Goal: Task Accomplishment & Management: Use online tool/utility

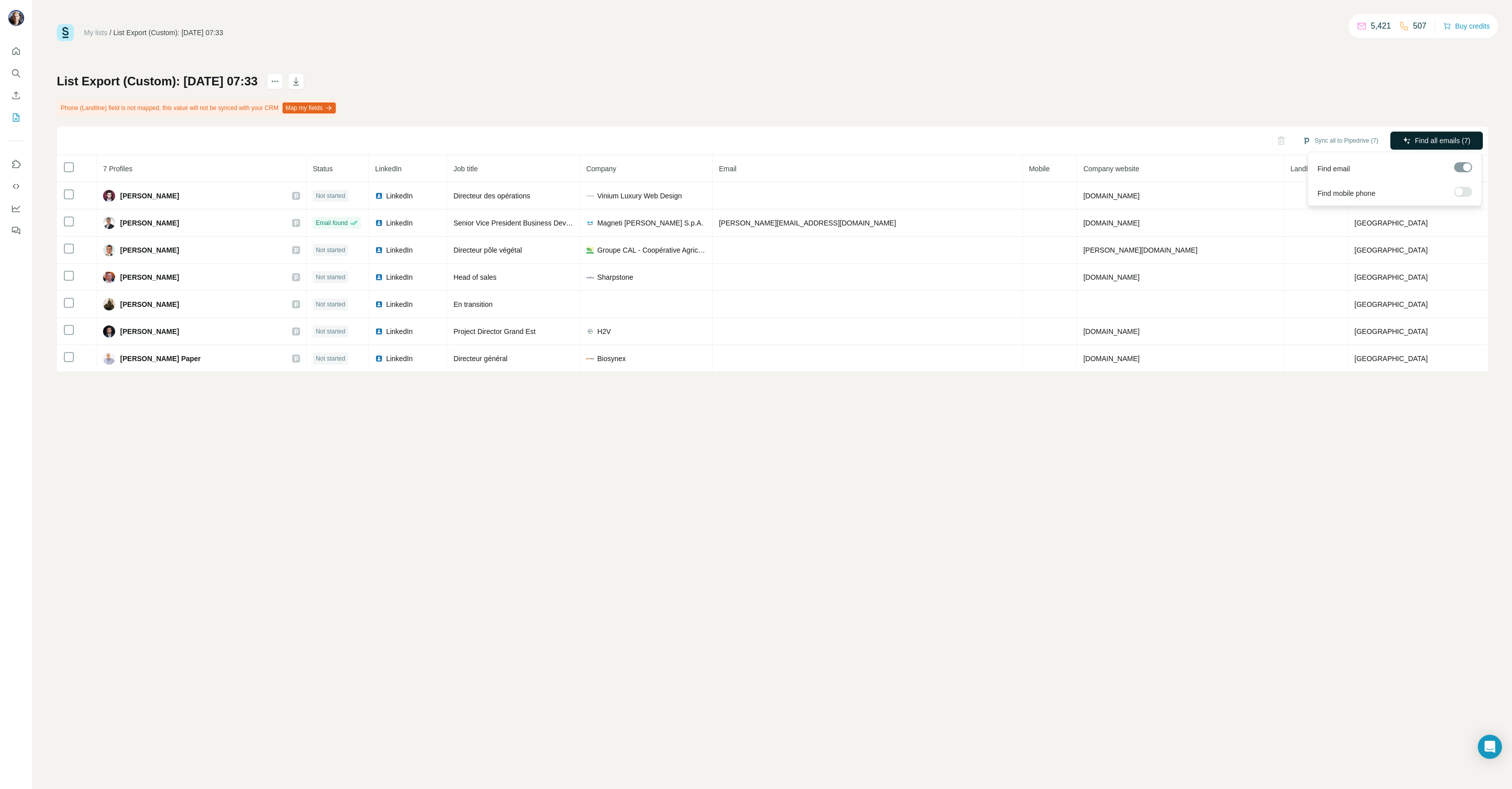
click at [1431, 136] on span "Find all emails (7)" at bounding box center [1443, 140] width 55 height 10
click at [19, 119] on icon "My lists" at bounding box center [16, 118] width 6 height 8
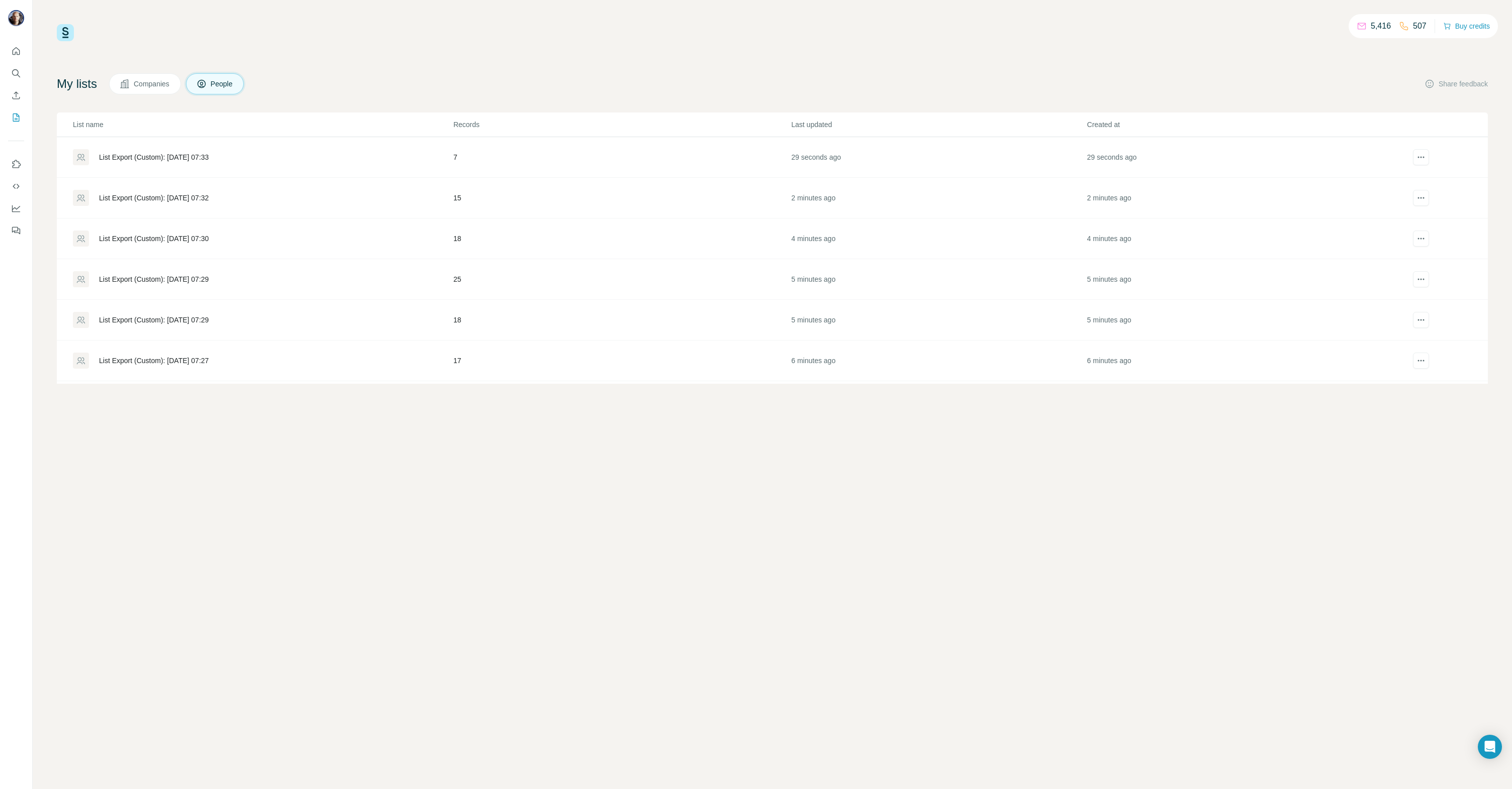
click at [197, 198] on div "List Export (Custom): [DATE] 07:32" at bounding box center [154, 198] width 110 height 10
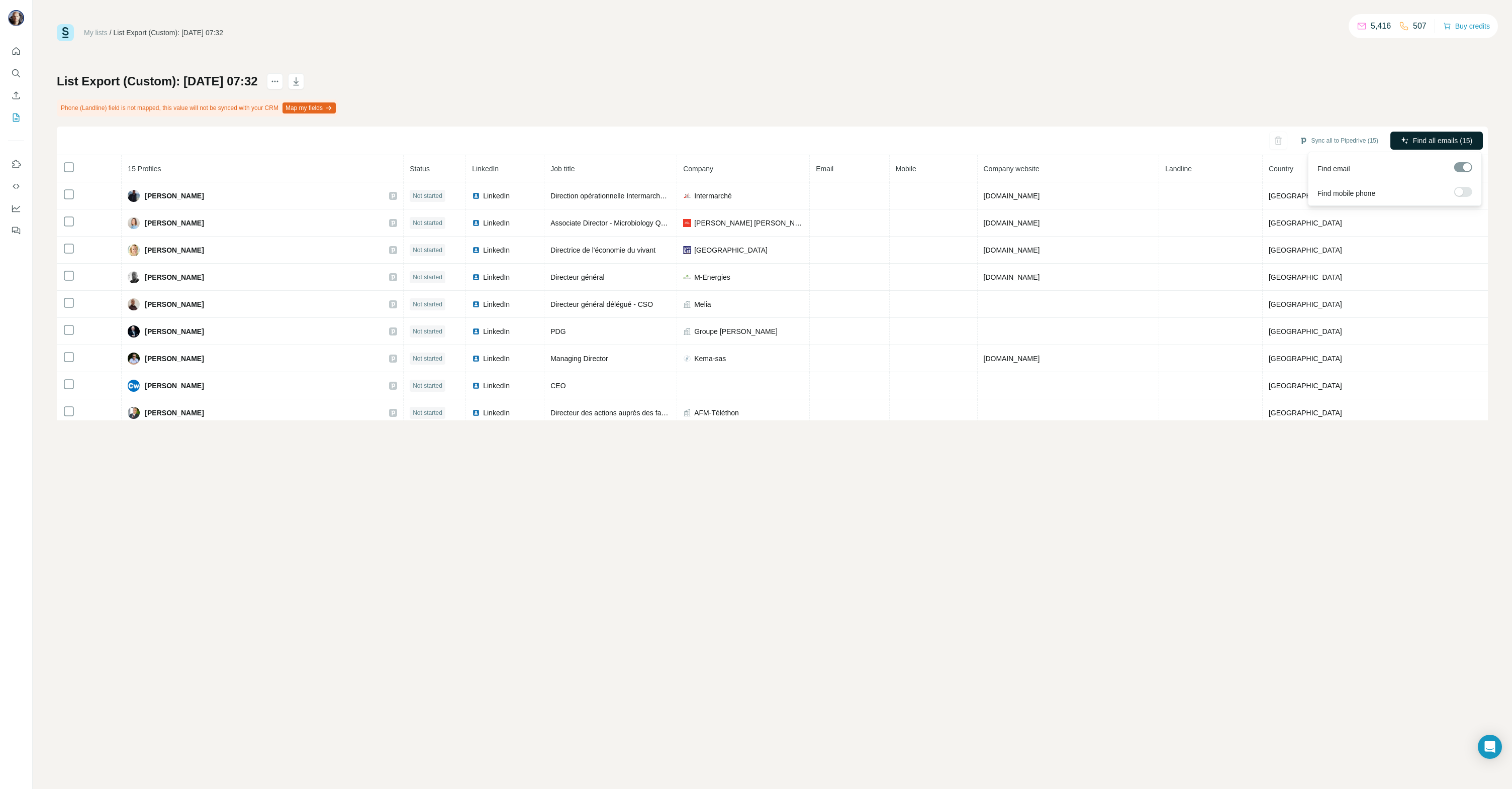
click at [1438, 145] on span "Find all emails (15)" at bounding box center [1442, 140] width 59 height 10
click at [15, 114] on icon "My lists" at bounding box center [16, 117] width 10 height 10
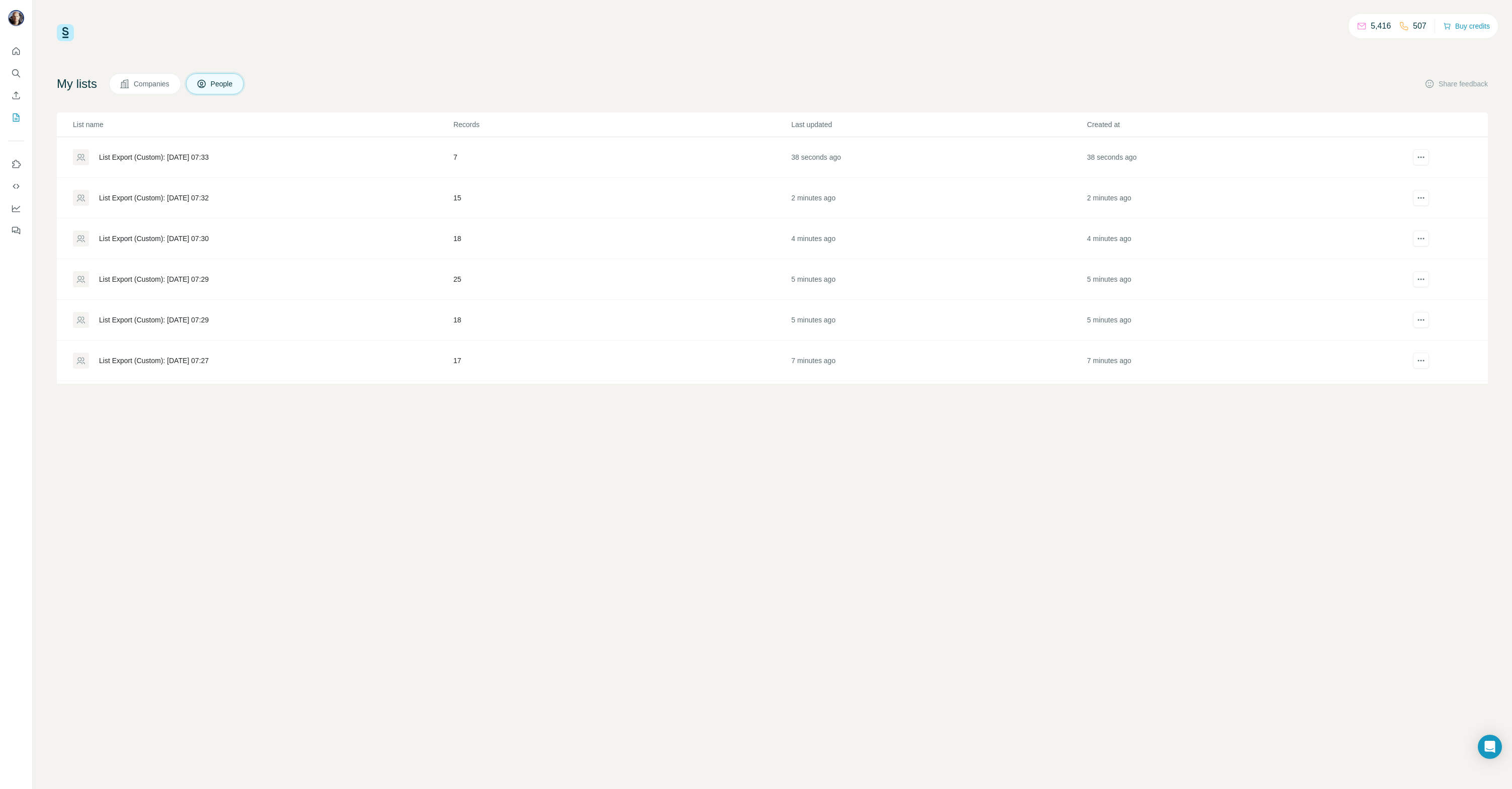
click at [208, 241] on div "List Export (Custom): [DATE] 07:30" at bounding box center [154, 238] width 110 height 10
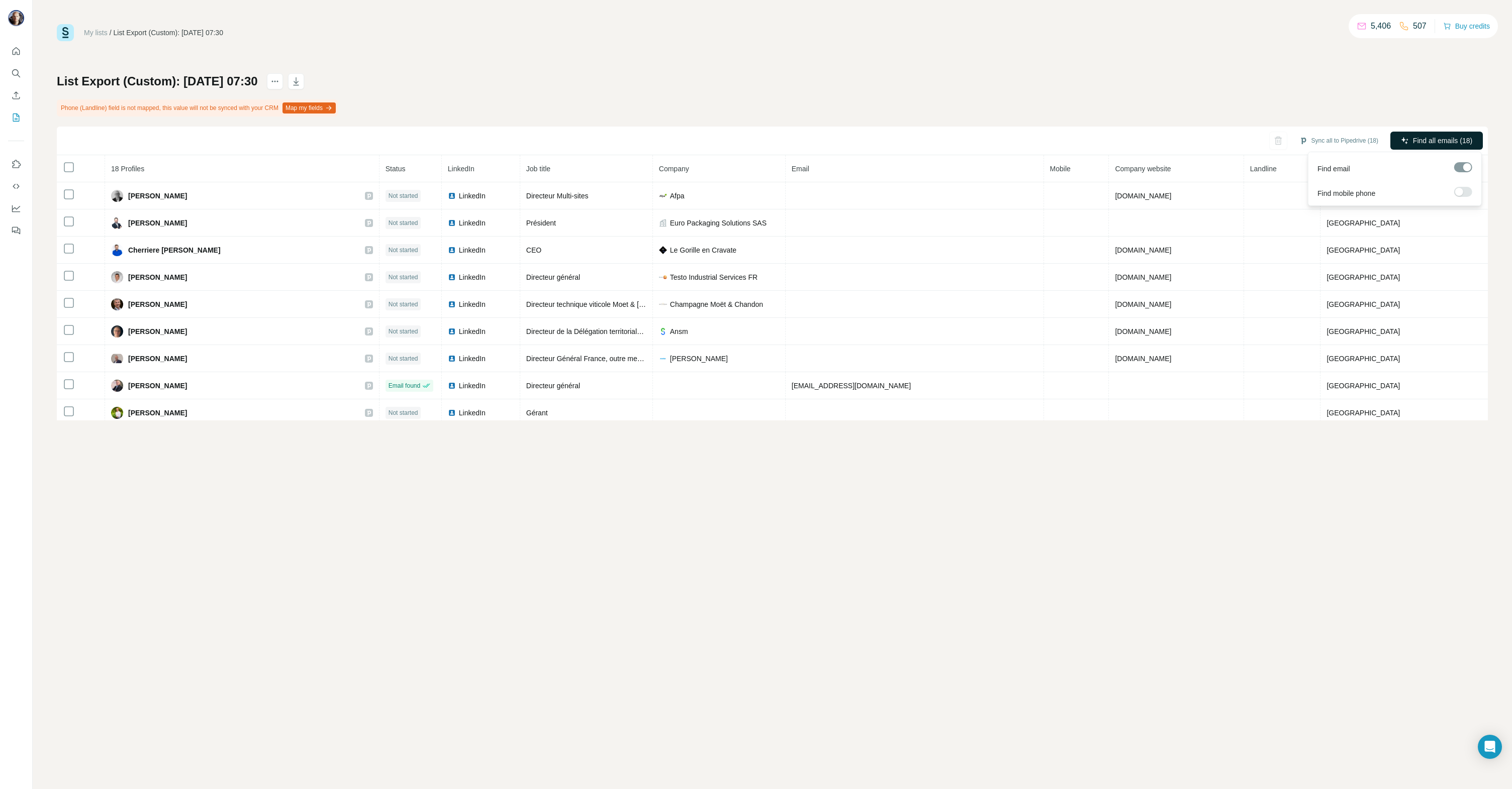
click at [1433, 134] on button "Find all emails (18)" at bounding box center [1437, 140] width 93 height 18
click at [19, 117] on icon "My lists" at bounding box center [16, 117] width 10 height 10
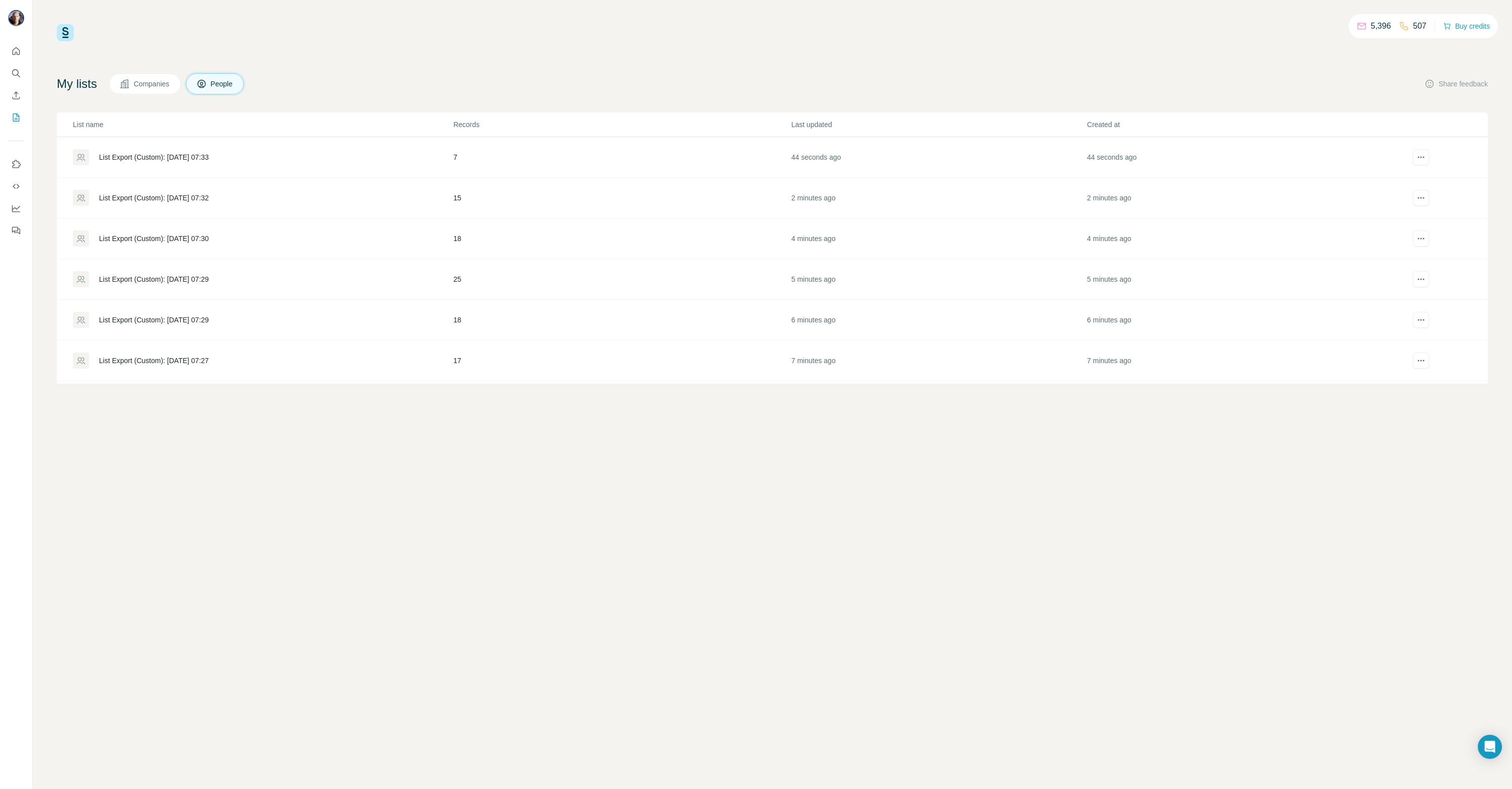
click at [176, 277] on div "List Export (Custom): [DATE] 07:29" at bounding box center [154, 279] width 110 height 10
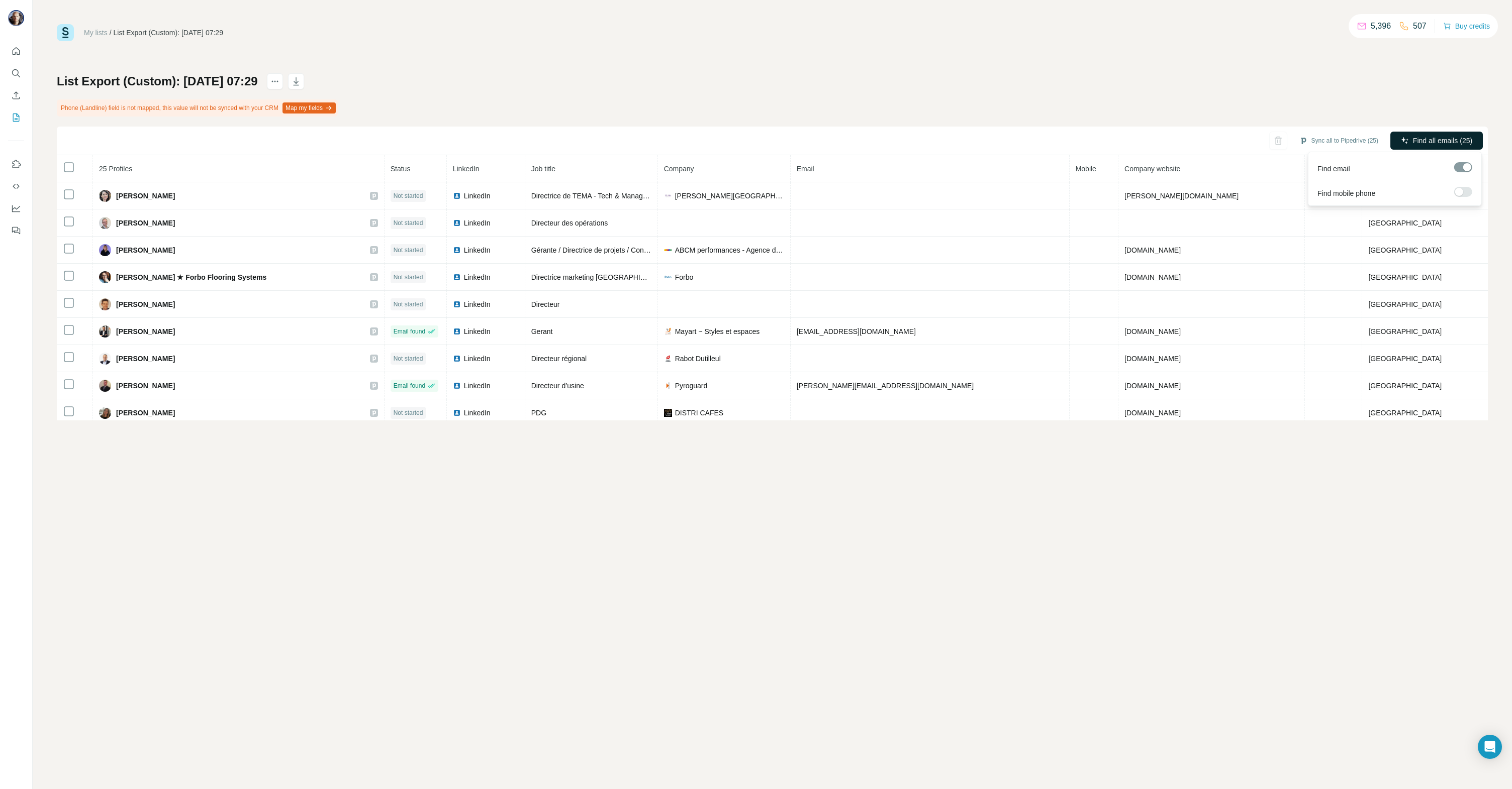
click at [1447, 134] on button "Find all emails (25)" at bounding box center [1437, 140] width 93 height 18
click at [12, 114] on icon "My lists" at bounding box center [16, 117] width 10 height 10
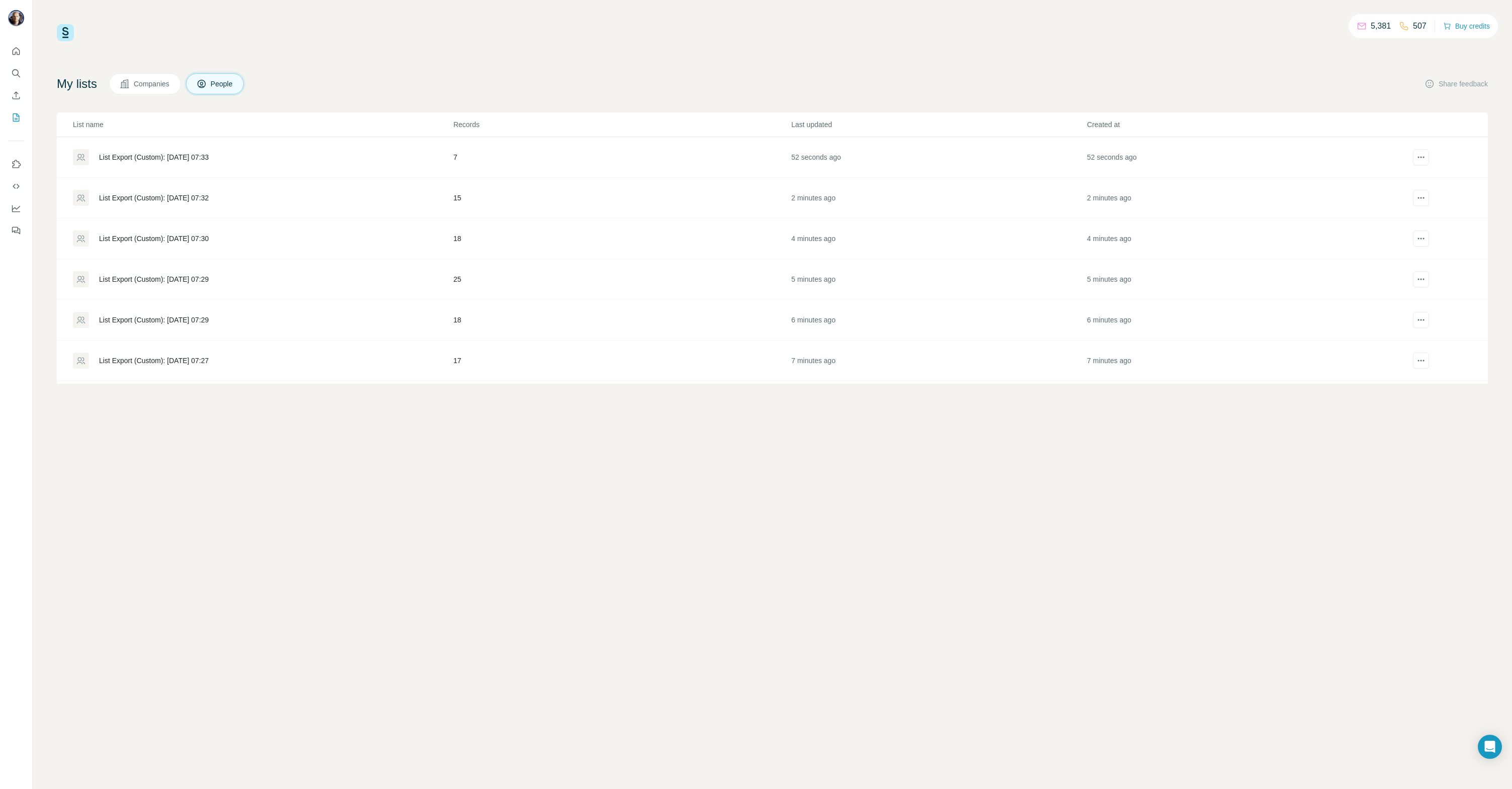
click at [173, 317] on div "List Export (Custom): [DATE] 07:29" at bounding box center [154, 320] width 110 height 10
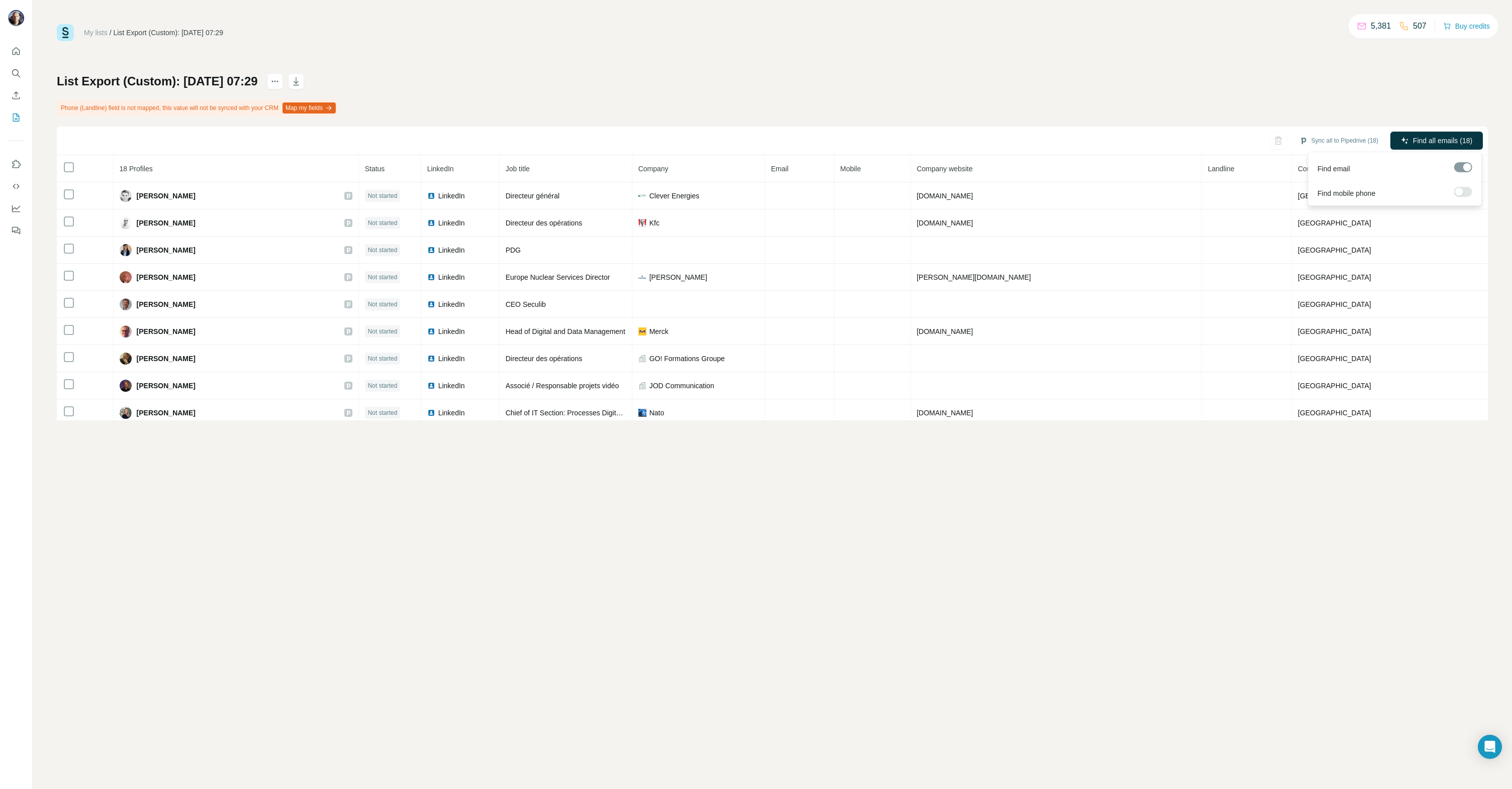
click at [1428, 141] on span "Find all emails (18)" at bounding box center [1442, 140] width 59 height 10
click at [16, 115] on icon "My lists" at bounding box center [17, 117] width 5 height 6
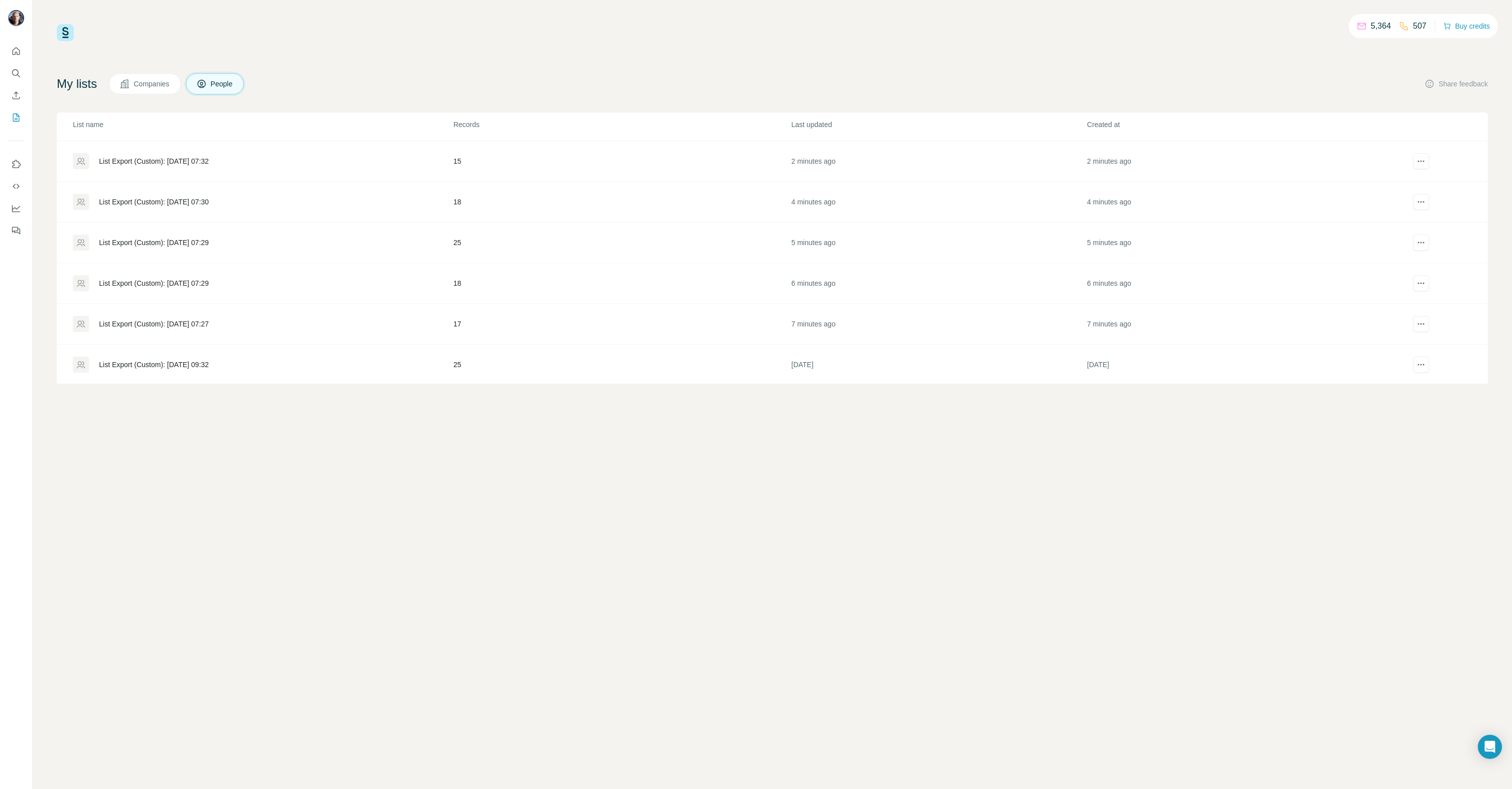
scroll to position [38, 0]
click at [206, 320] on div "List Export (Custom): [DATE] 07:27" at bounding box center [154, 323] width 110 height 10
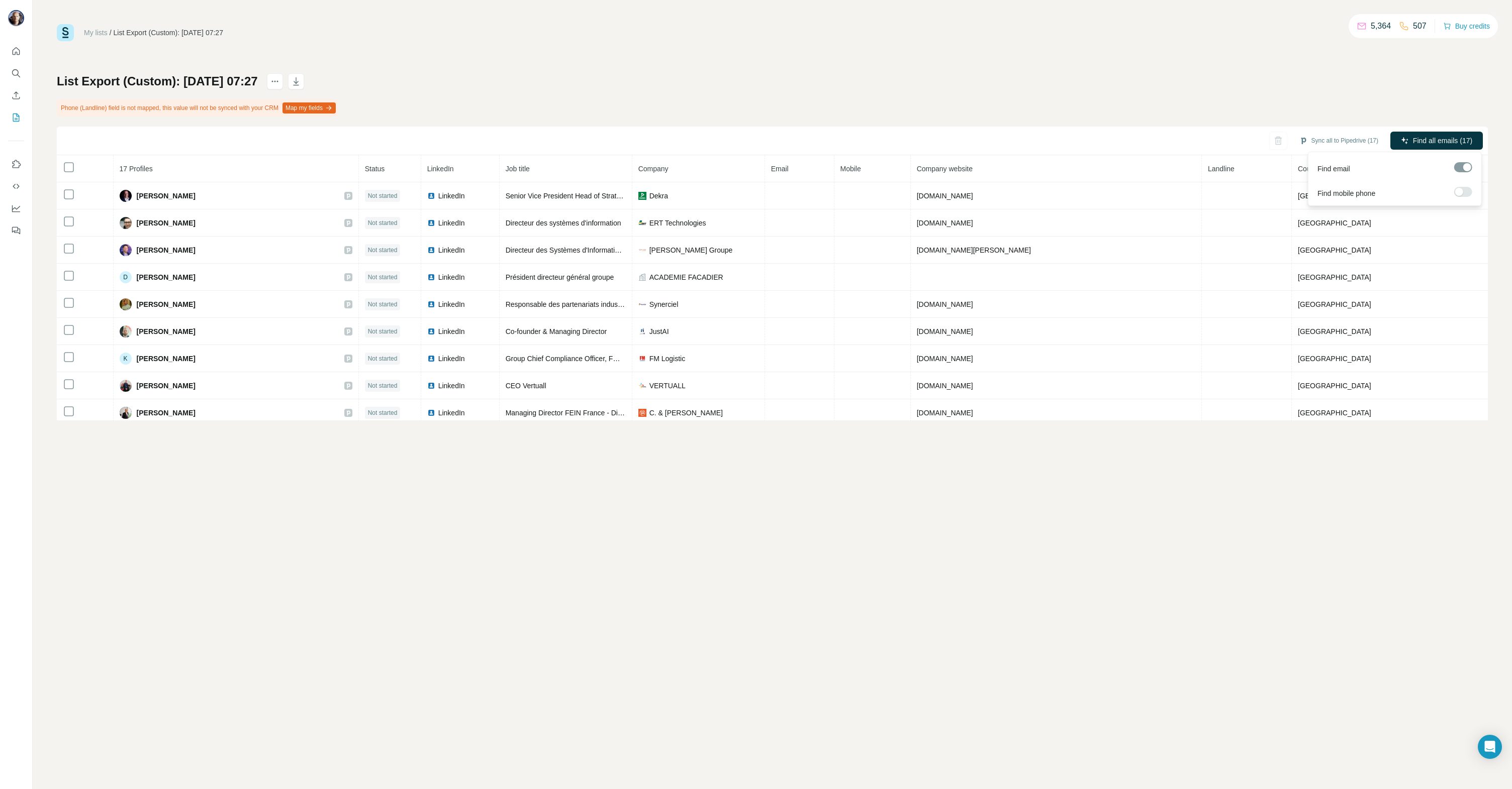
click at [1431, 138] on span "Find all emails (17)" at bounding box center [1442, 140] width 59 height 10
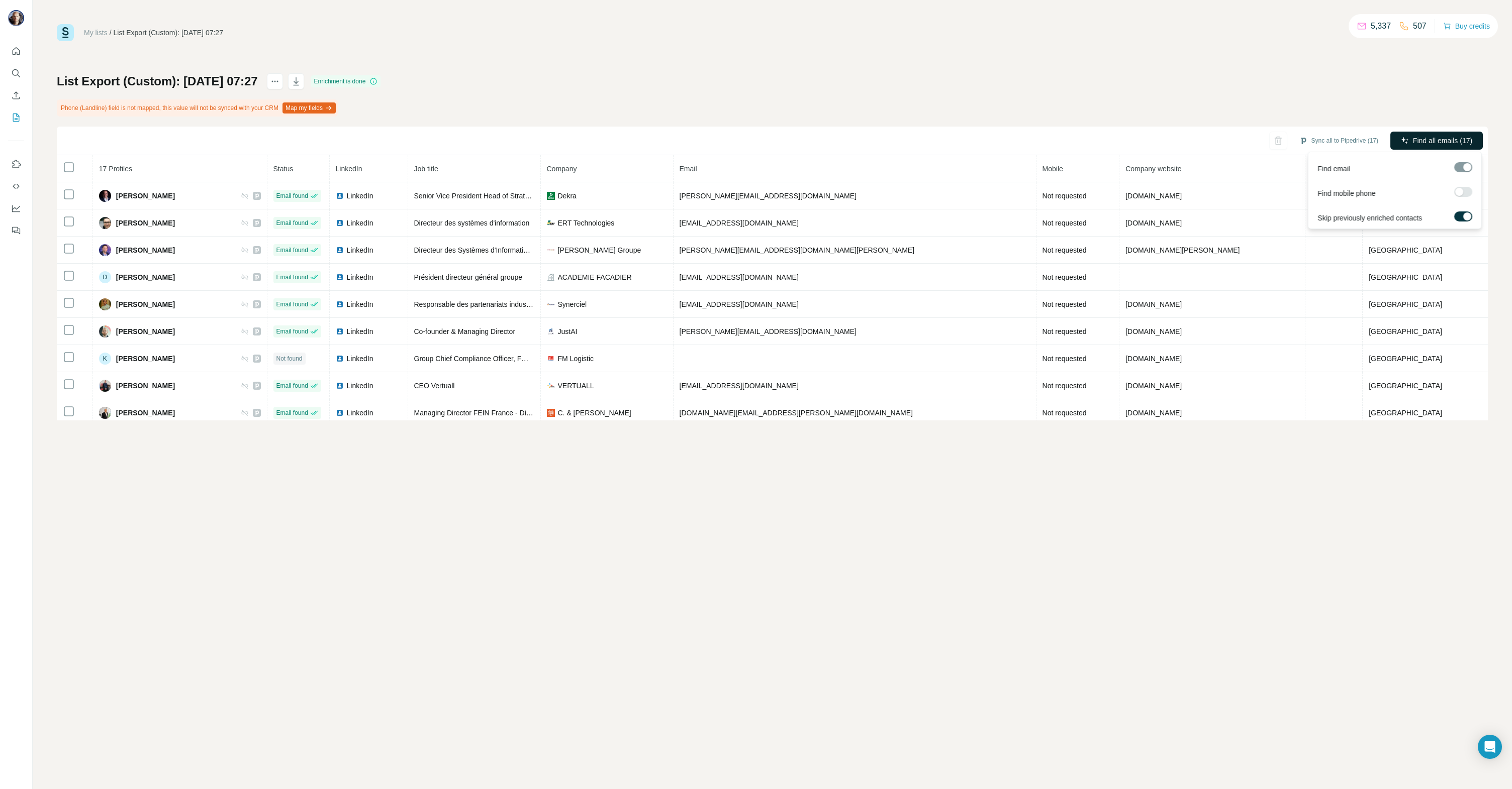
click at [1435, 140] on span "Find all emails (17)" at bounding box center [1442, 140] width 59 height 10
click at [1350, 121] on div "List Export (Custom): [DATE] 07:27 Enrichment is done Phone (Landline) field is…" at bounding box center [772, 247] width 1431 height 347
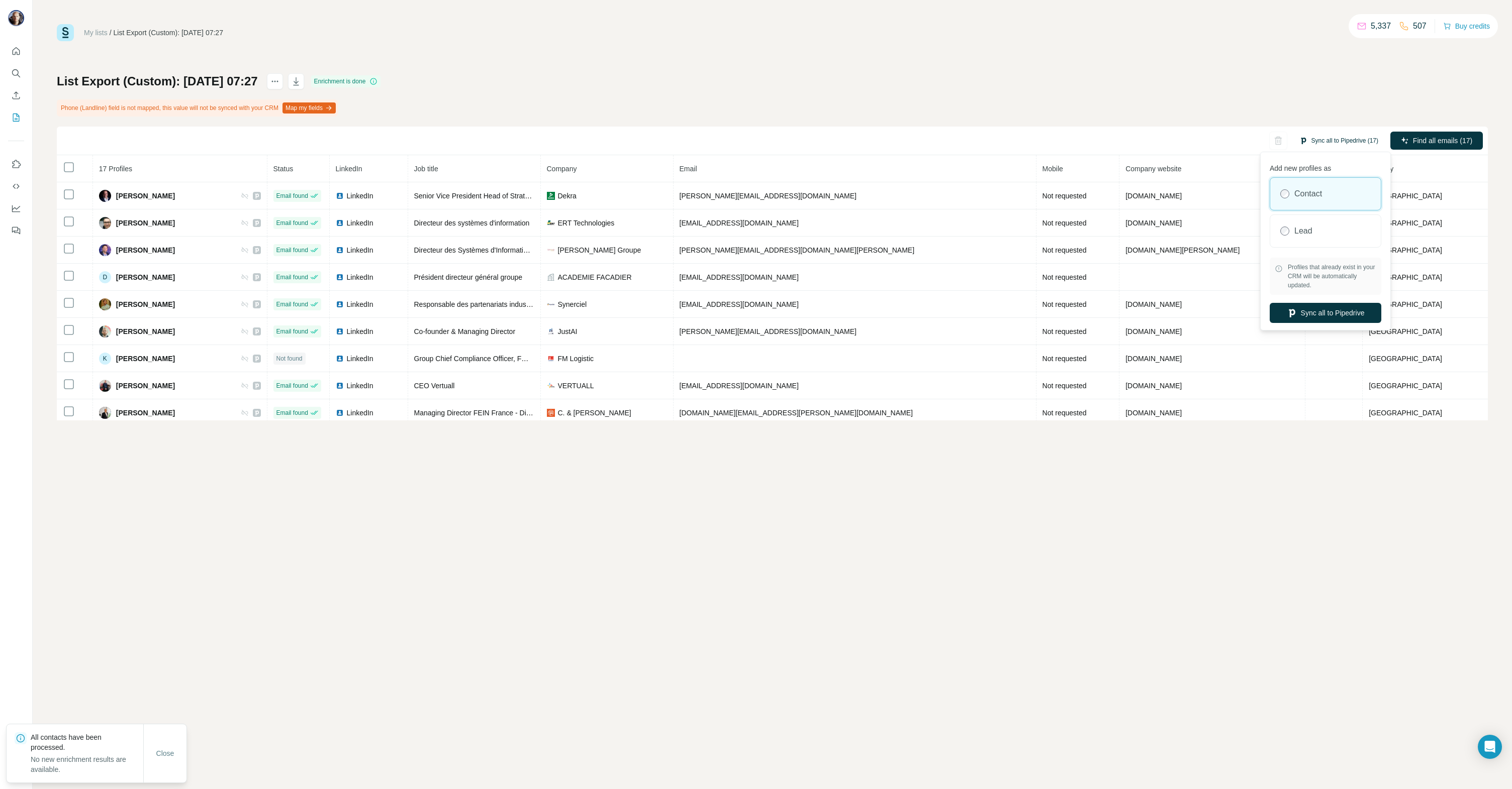
click at [1345, 138] on button "Sync all to Pipedrive (17)" at bounding box center [1339, 141] width 93 height 15
click at [1311, 311] on button "Sync all to Pipedrive" at bounding box center [1325, 313] width 112 height 20
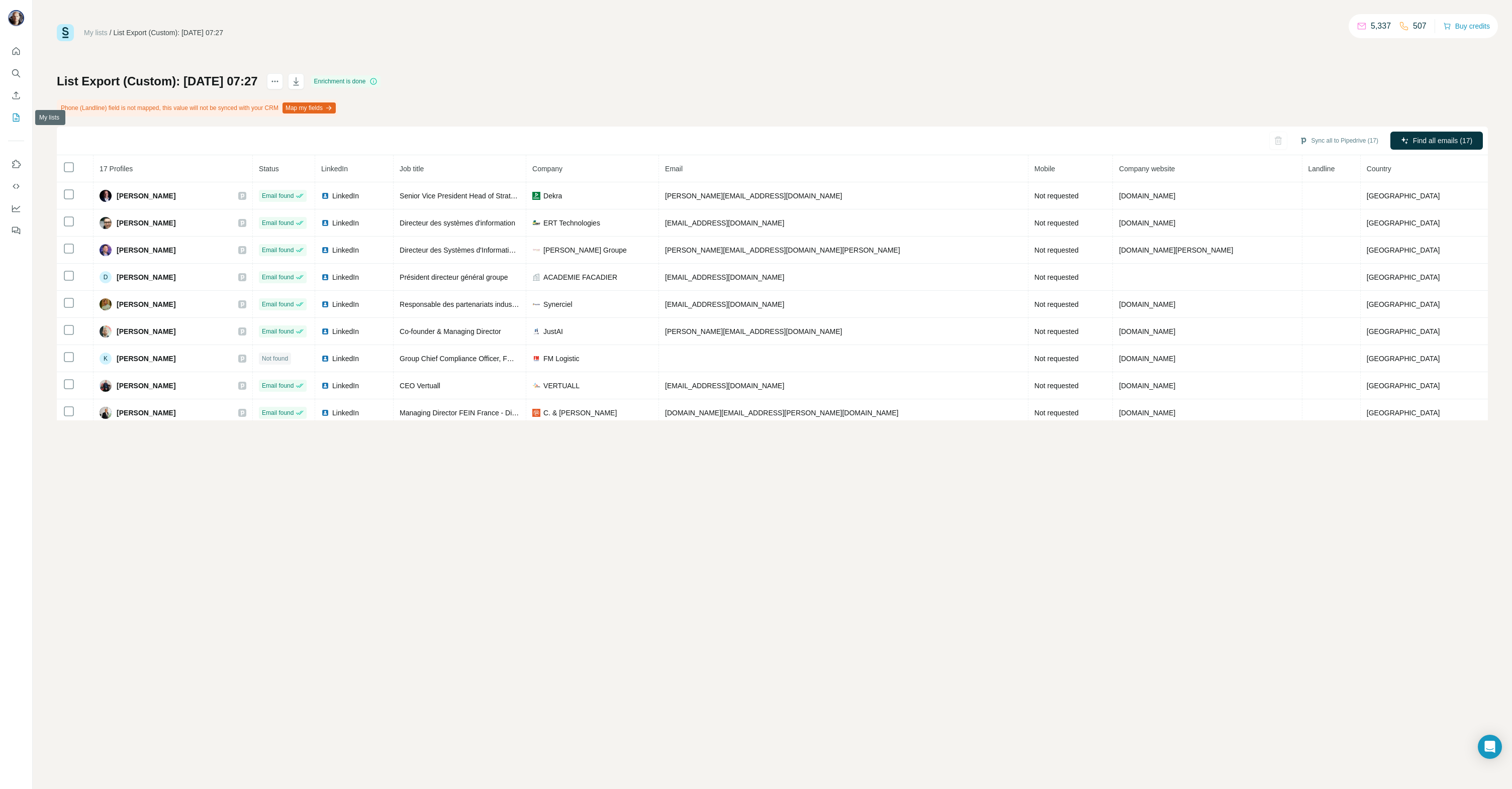
click at [15, 114] on icon "My lists" at bounding box center [16, 117] width 10 height 10
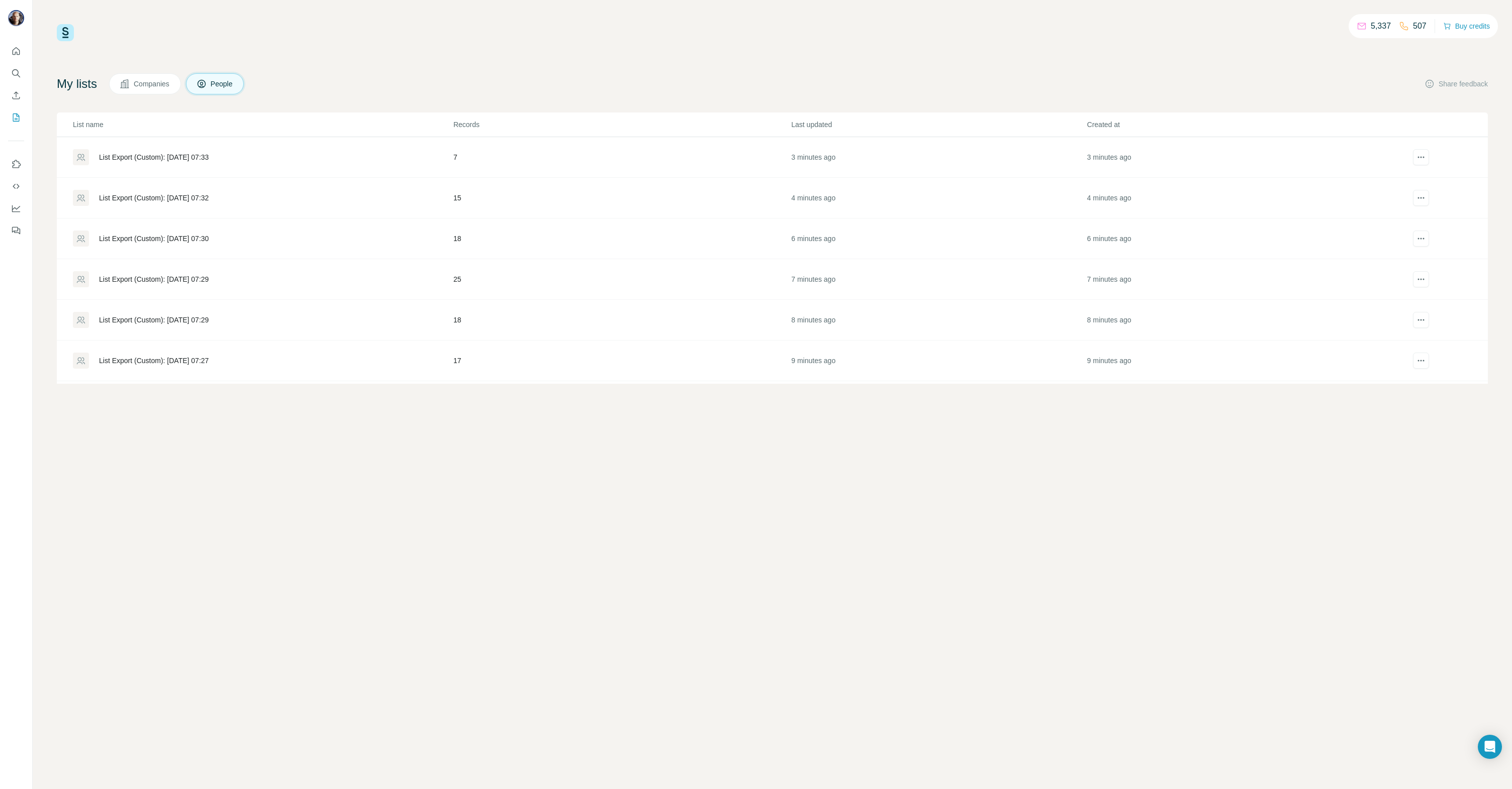
click at [182, 321] on div "List Export (Custom): [DATE] 07:29" at bounding box center [154, 320] width 110 height 10
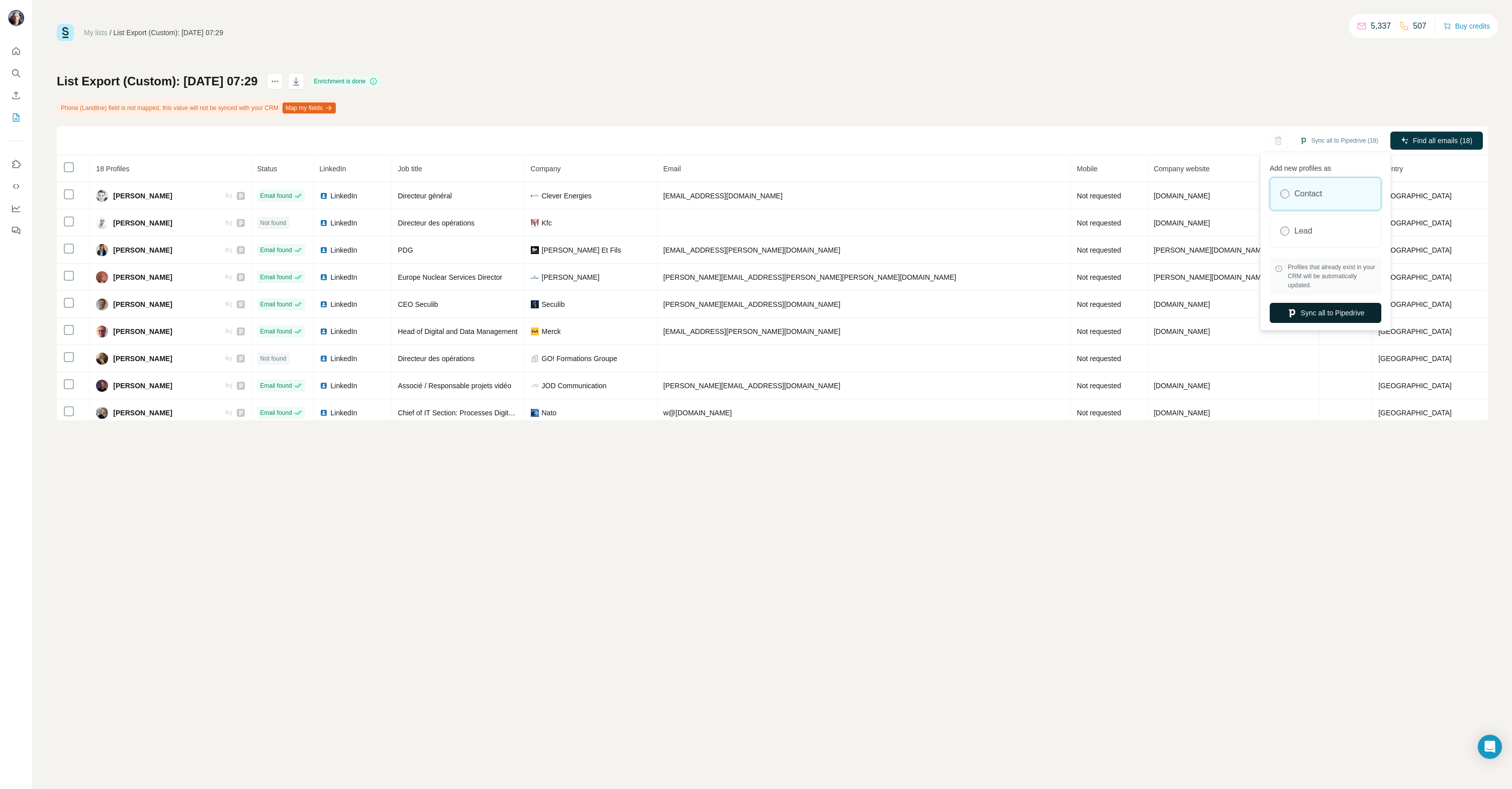
click at [1323, 313] on button "Sync all to Pipedrive" at bounding box center [1325, 313] width 112 height 20
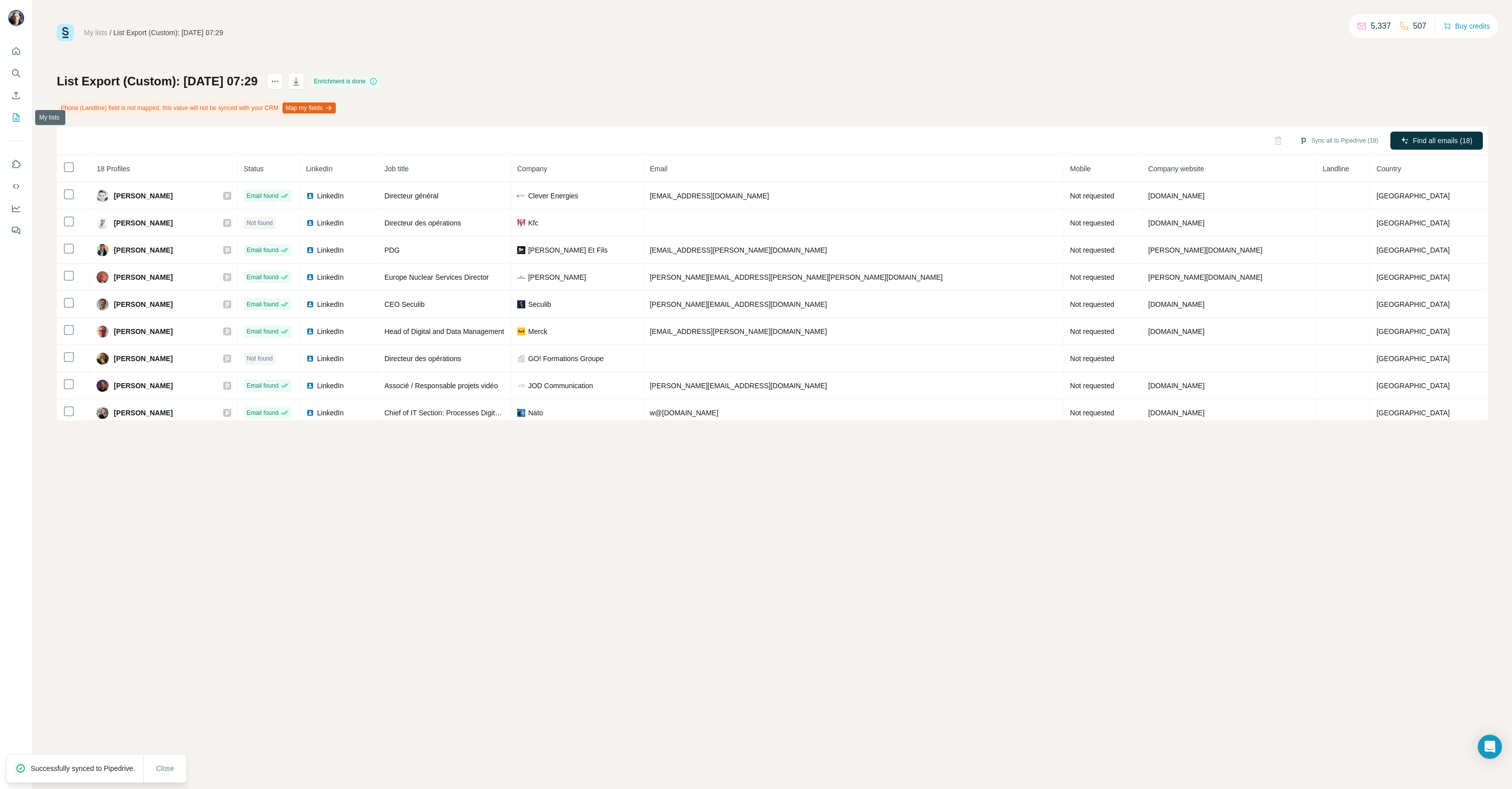
click at [15, 120] on icon "My lists" at bounding box center [16, 117] width 10 height 10
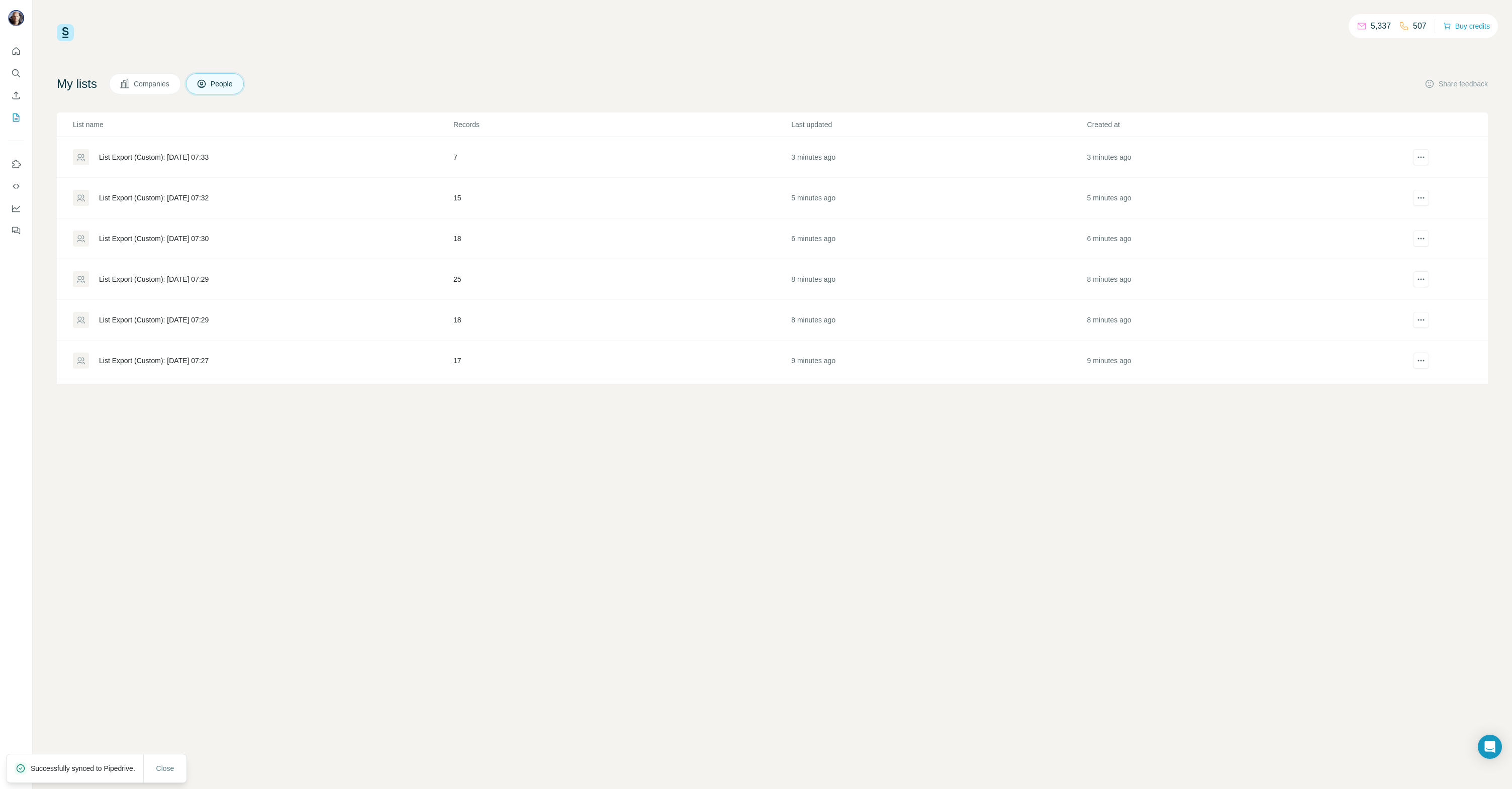
click at [206, 276] on div "List Export (Custom): [DATE] 07:29" at bounding box center [154, 279] width 110 height 10
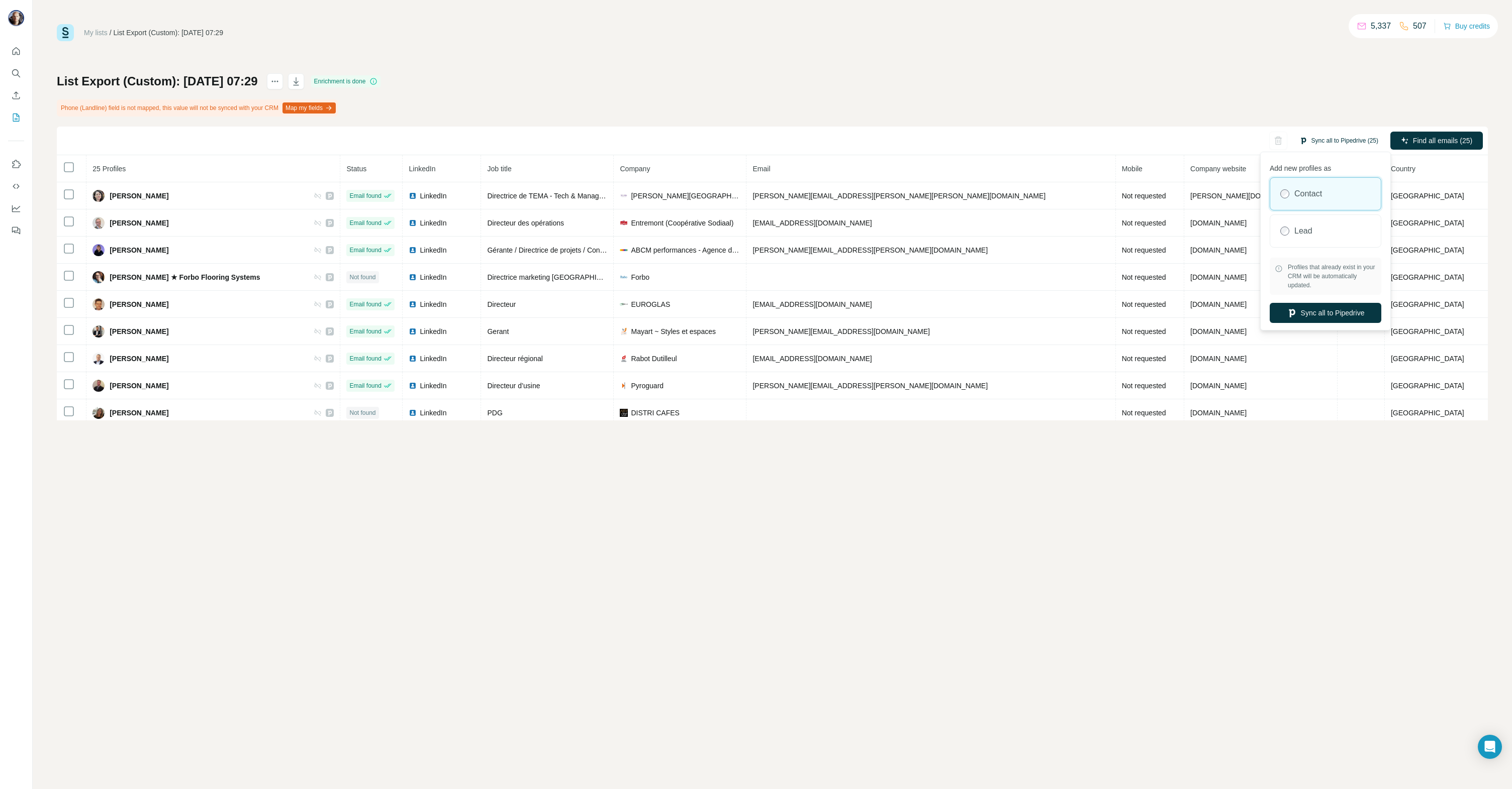
click at [1334, 141] on button "Sync all to Pipedrive (25)" at bounding box center [1339, 141] width 93 height 15
click at [1332, 314] on button "Sync all to Pipedrive" at bounding box center [1325, 313] width 112 height 20
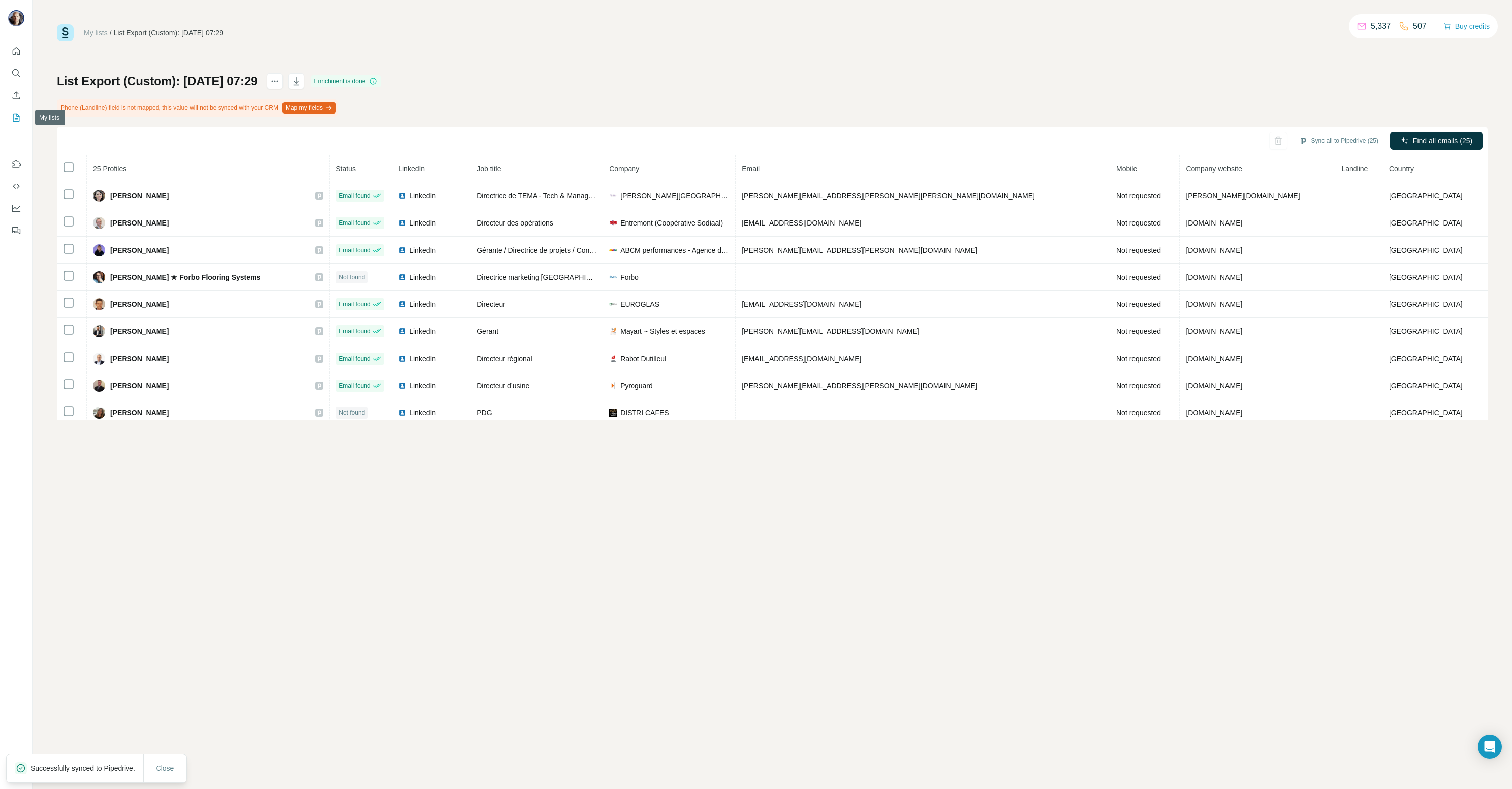
click at [13, 118] on icon "My lists" at bounding box center [16, 118] width 6 height 8
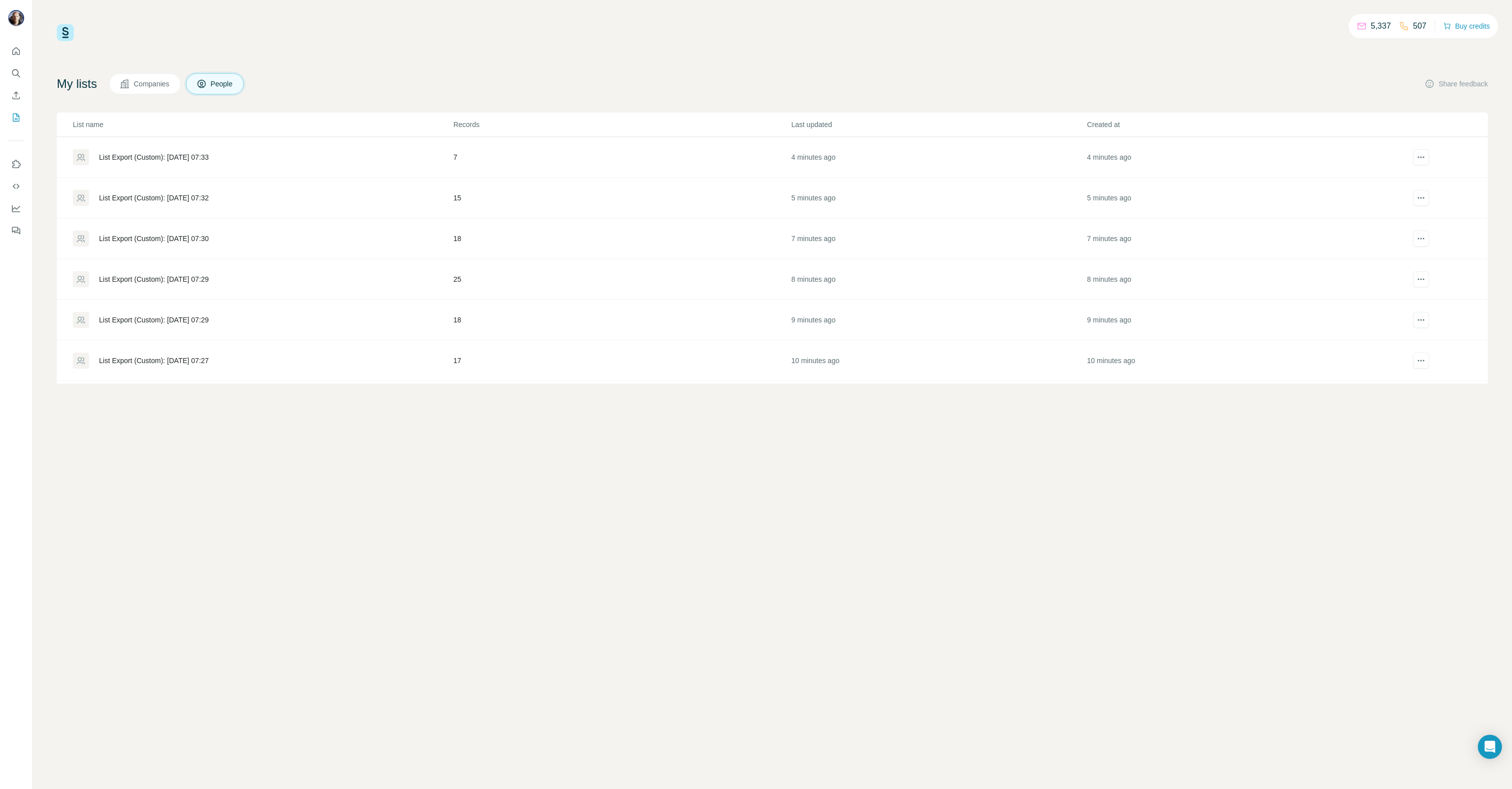
click at [203, 233] on div "List Export (Custom): [DATE] 07:30" at bounding box center [262, 238] width 380 height 16
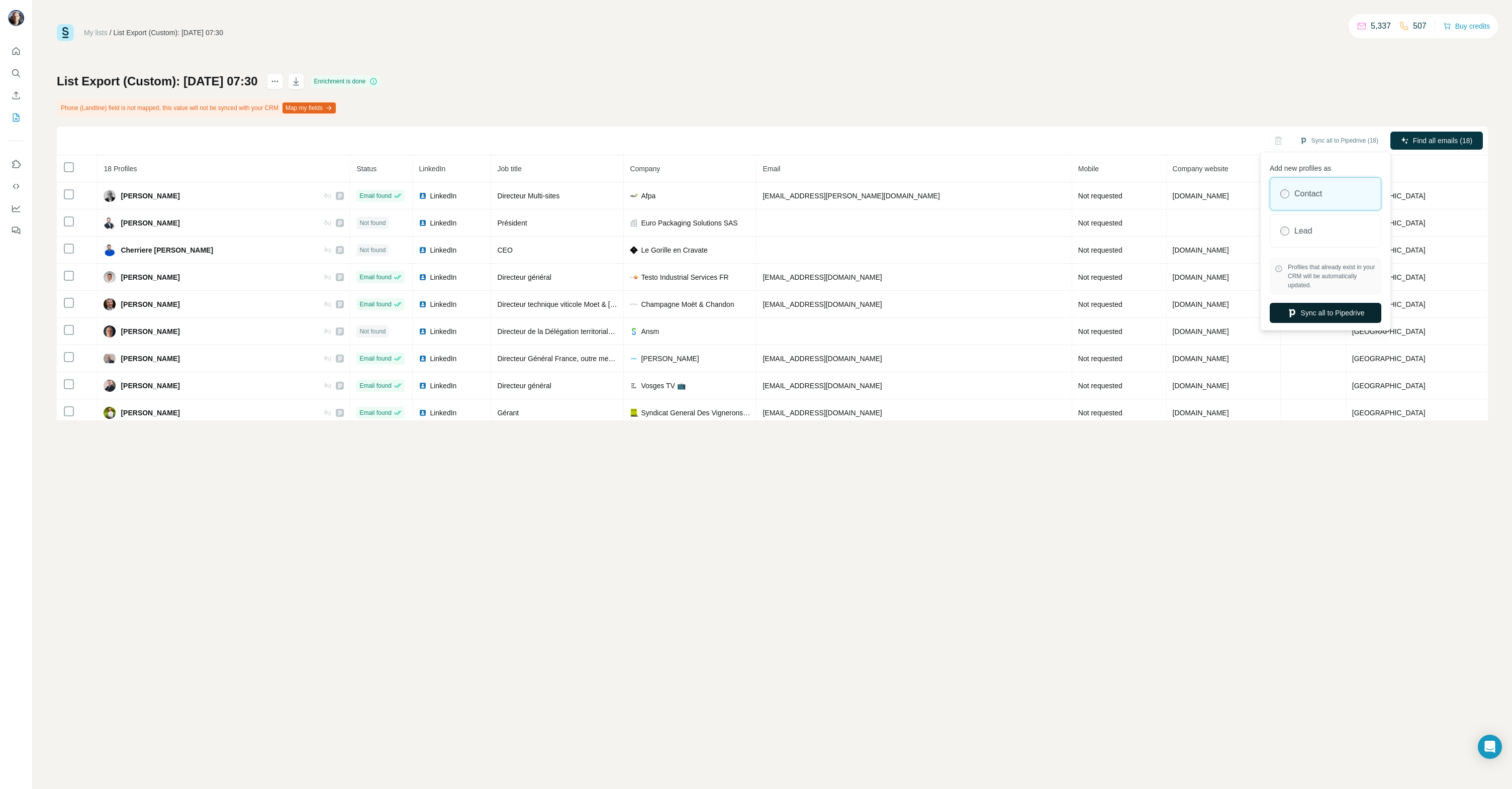
click at [1334, 307] on button "Sync all to Pipedrive" at bounding box center [1325, 313] width 112 height 20
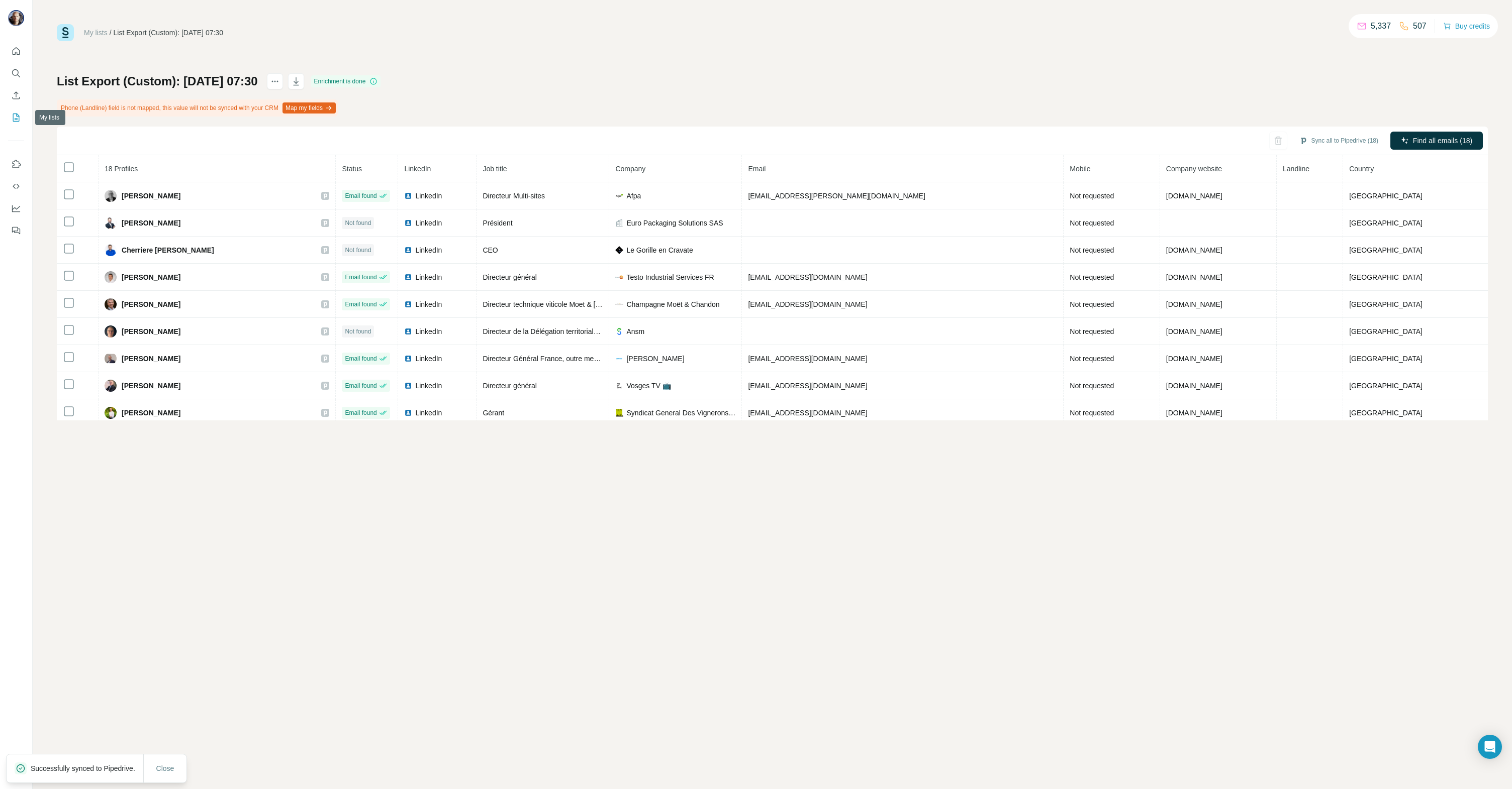
click at [16, 117] on icon "My lists" at bounding box center [16, 117] width 10 height 10
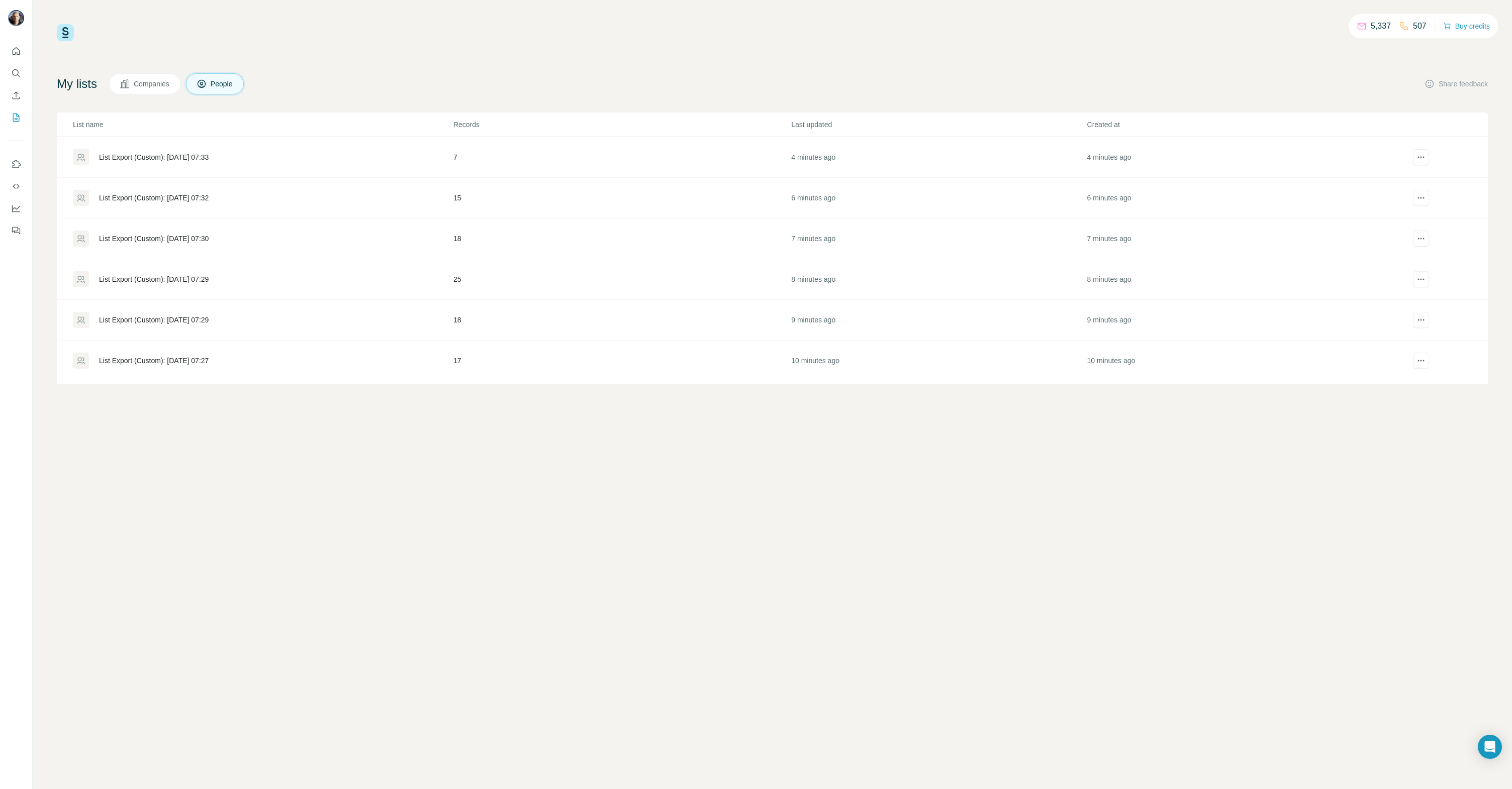
click at [201, 199] on div "List Export (Custom): [DATE] 07:32" at bounding box center [154, 198] width 110 height 10
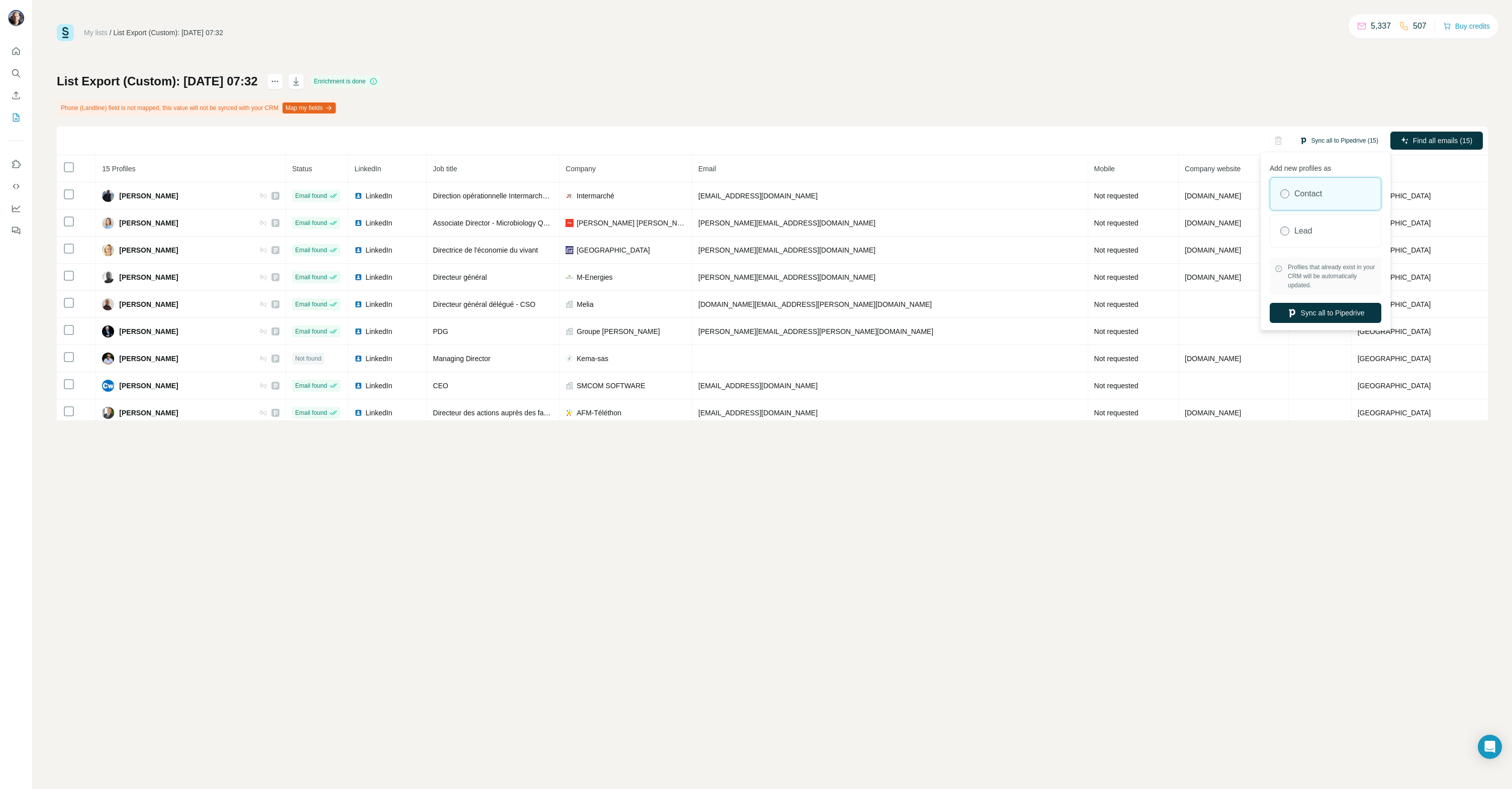
click at [1334, 136] on button "Sync all to Pipedrive (15)" at bounding box center [1339, 141] width 93 height 15
click at [1332, 309] on button "Sync all to Pipedrive" at bounding box center [1325, 313] width 112 height 20
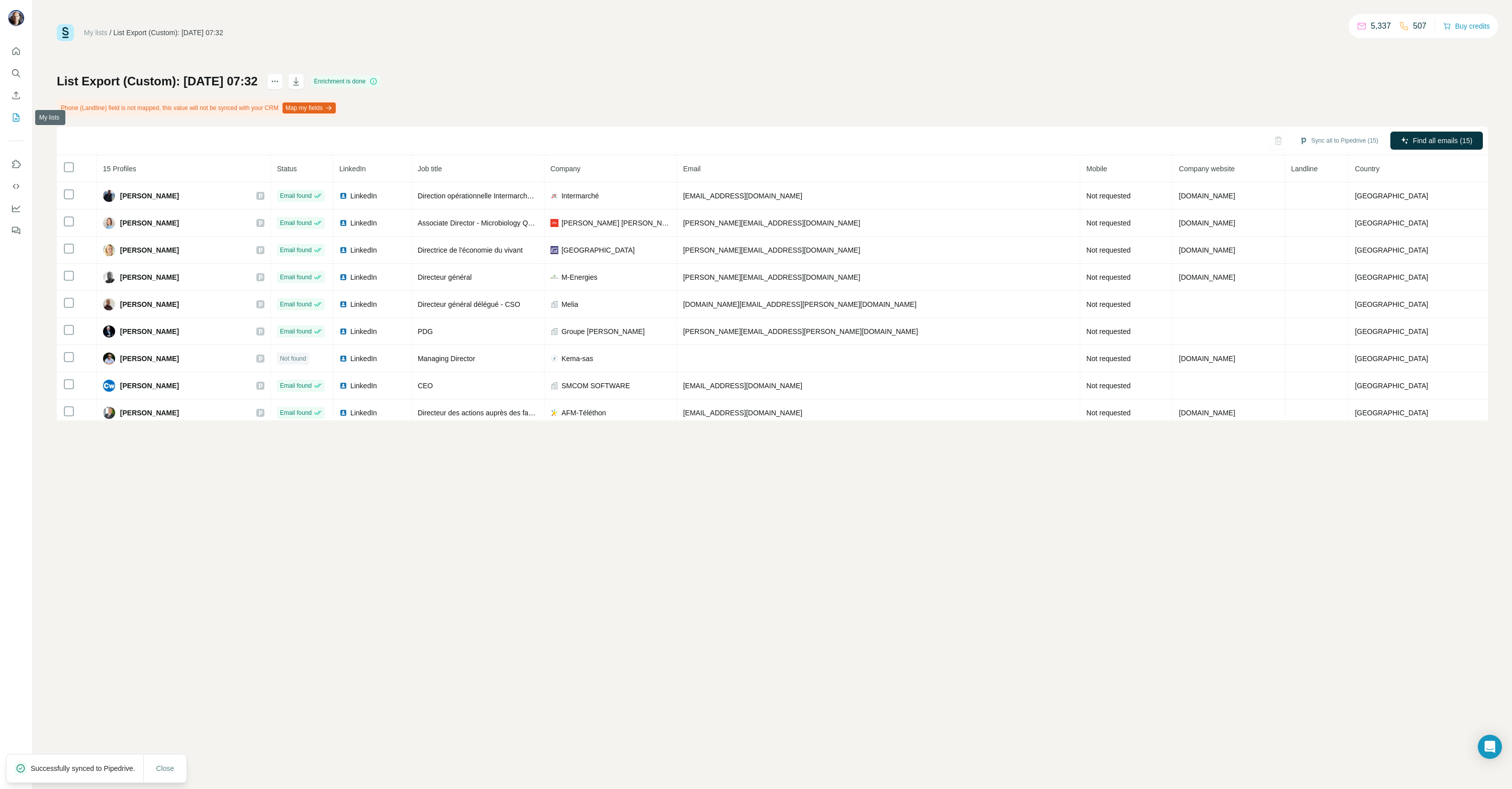
click at [13, 115] on icon "My lists" at bounding box center [16, 117] width 10 height 10
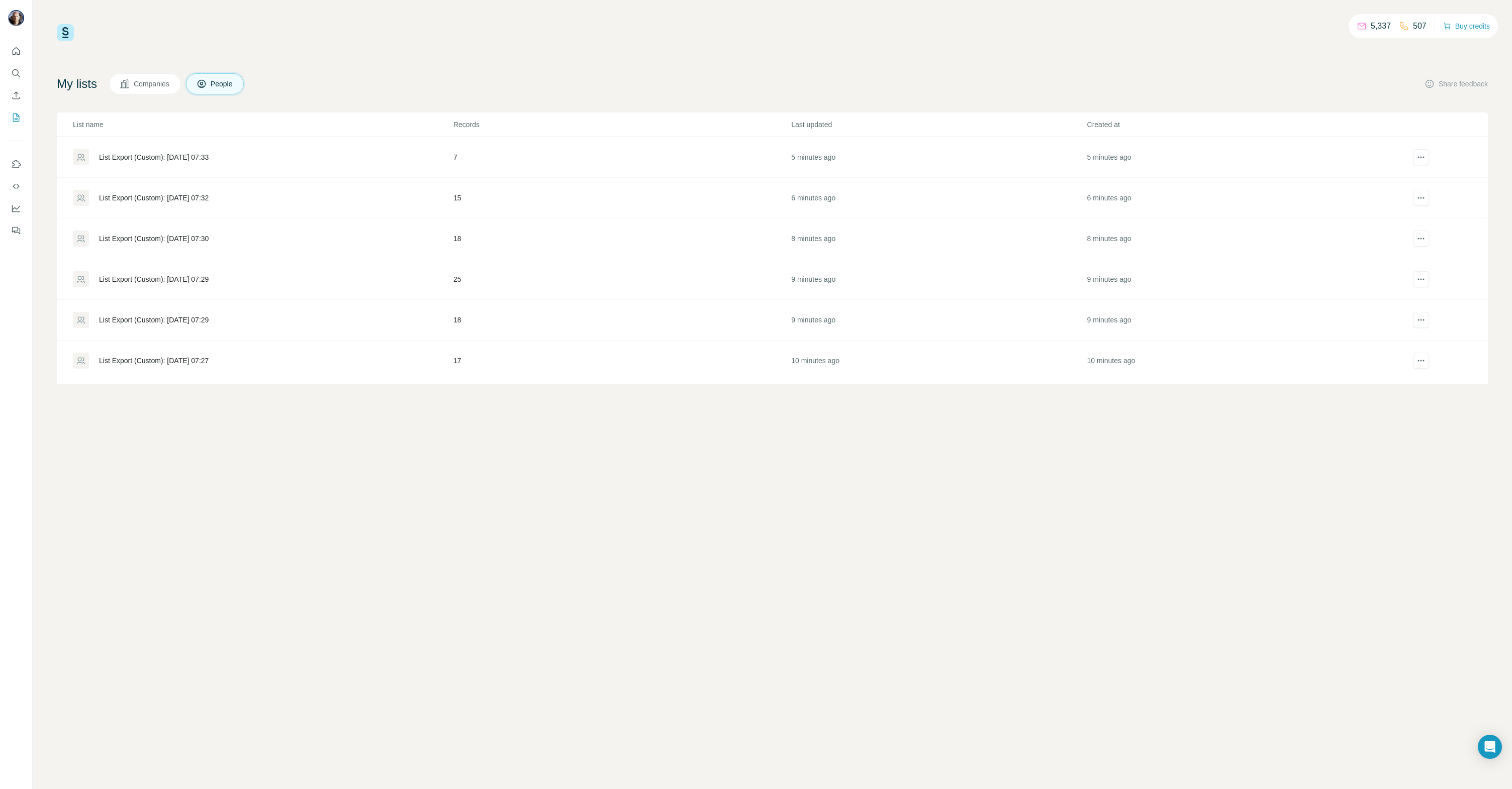
click at [208, 194] on div "List Export (Custom): [DATE] 07:32" at bounding box center [154, 198] width 110 height 10
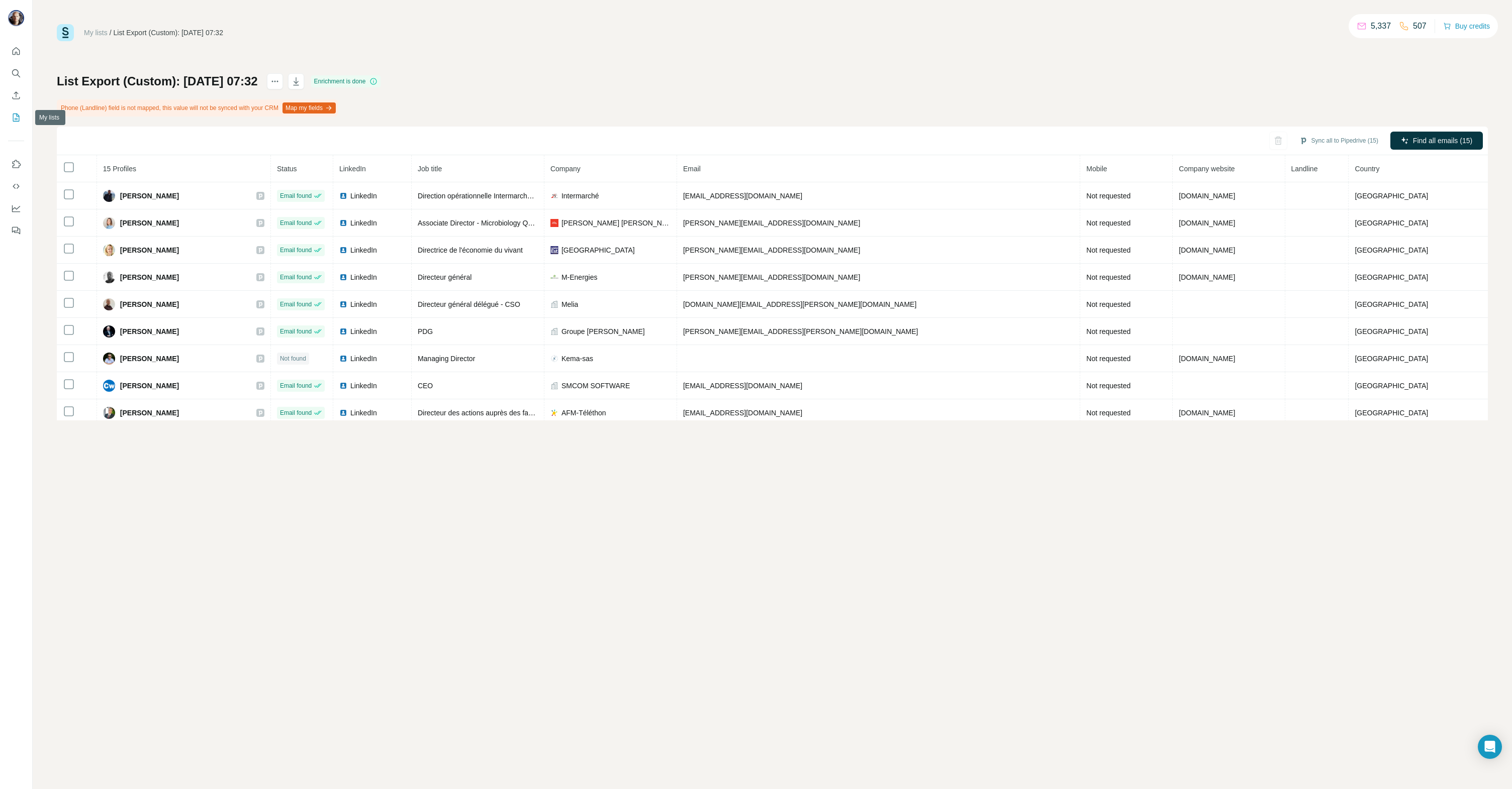
click at [16, 120] on icon "My lists" at bounding box center [16, 117] width 10 height 10
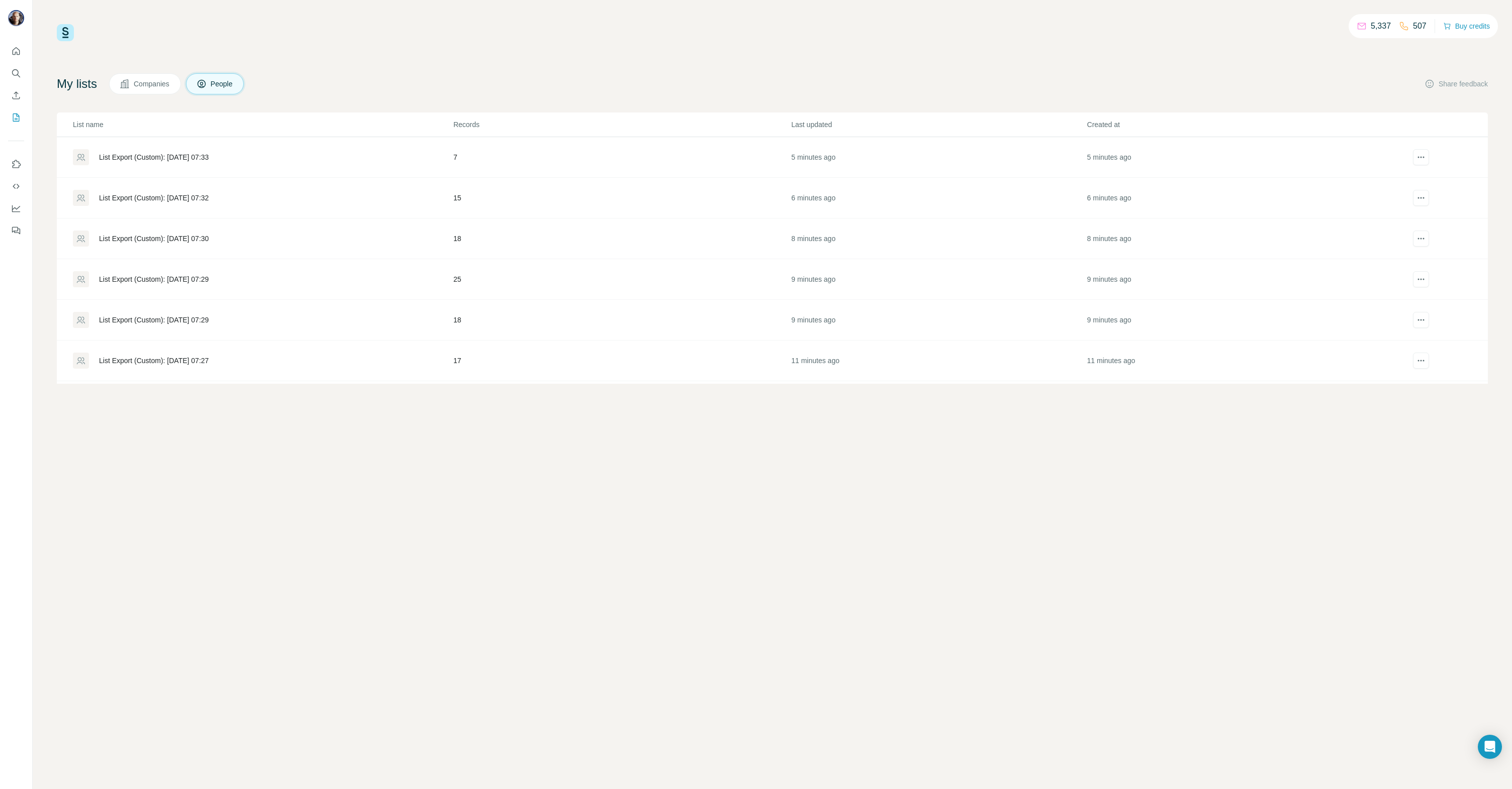
click at [150, 157] on div "List Export (Custom): [DATE] 07:33" at bounding box center [154, 157] width 110 height 10
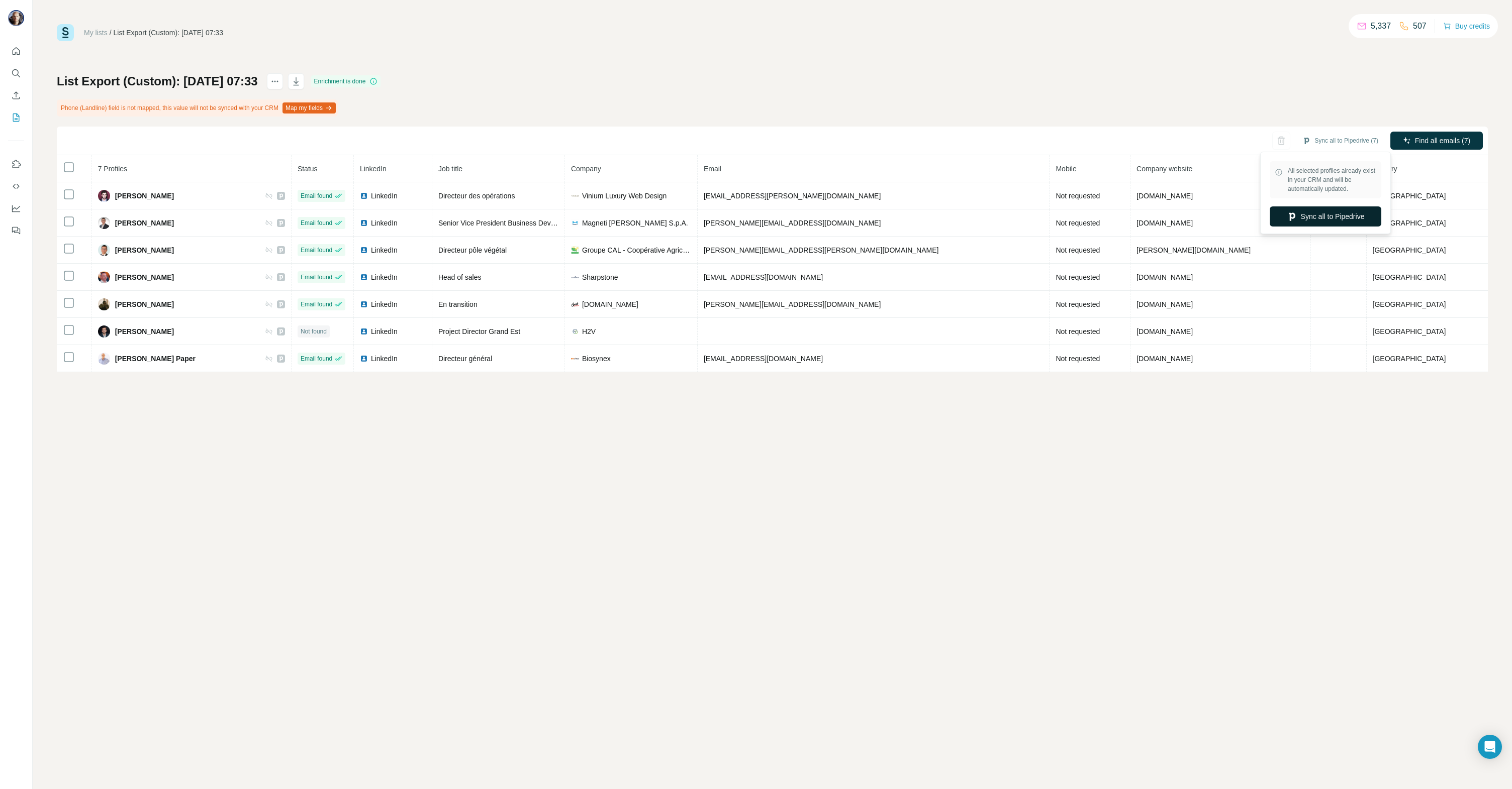
click at [1350, 225] on button "Sync all to Pipedrive" at bounding box center [1325, 216] width 112 height 20
